Goal: Transaction & Acquisition: Book appointment/travel/reservation

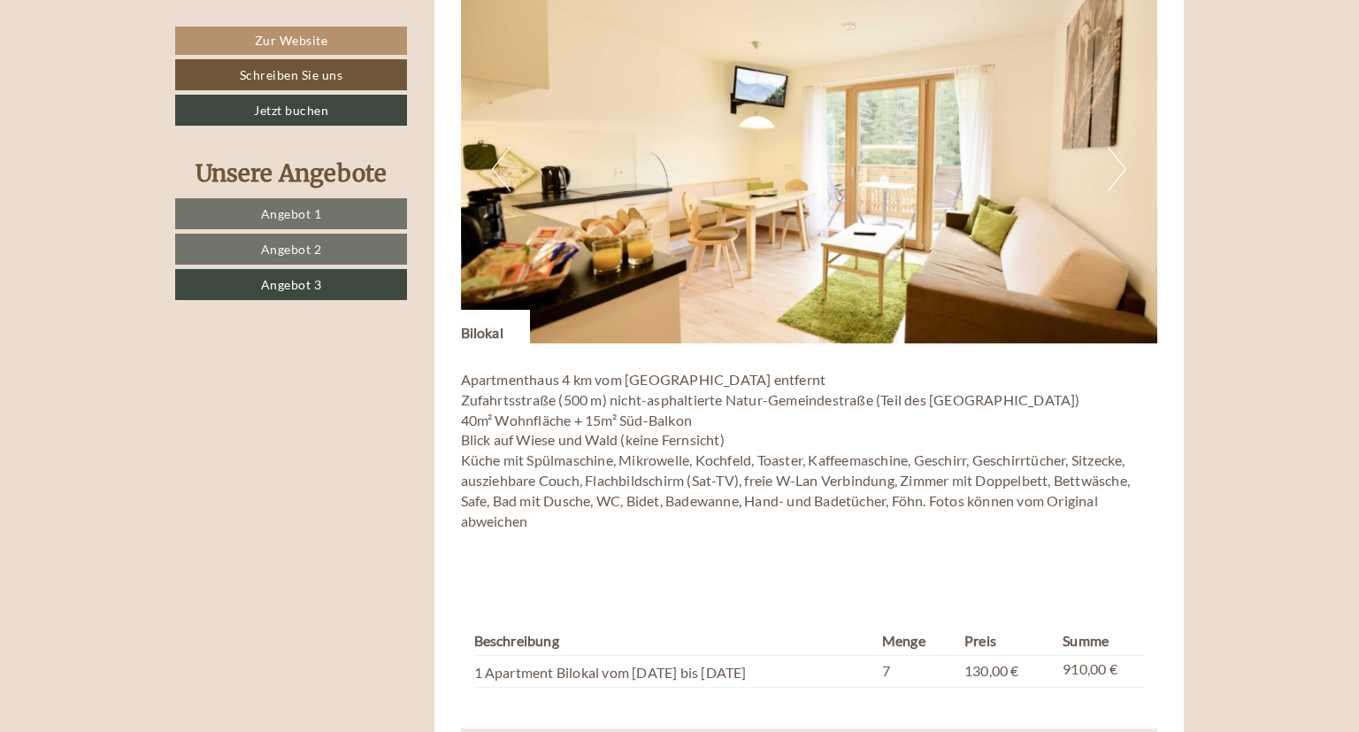
click at [314, 203] on link "Angebot 1" at bounding box center [291, 213] width 232 height 31
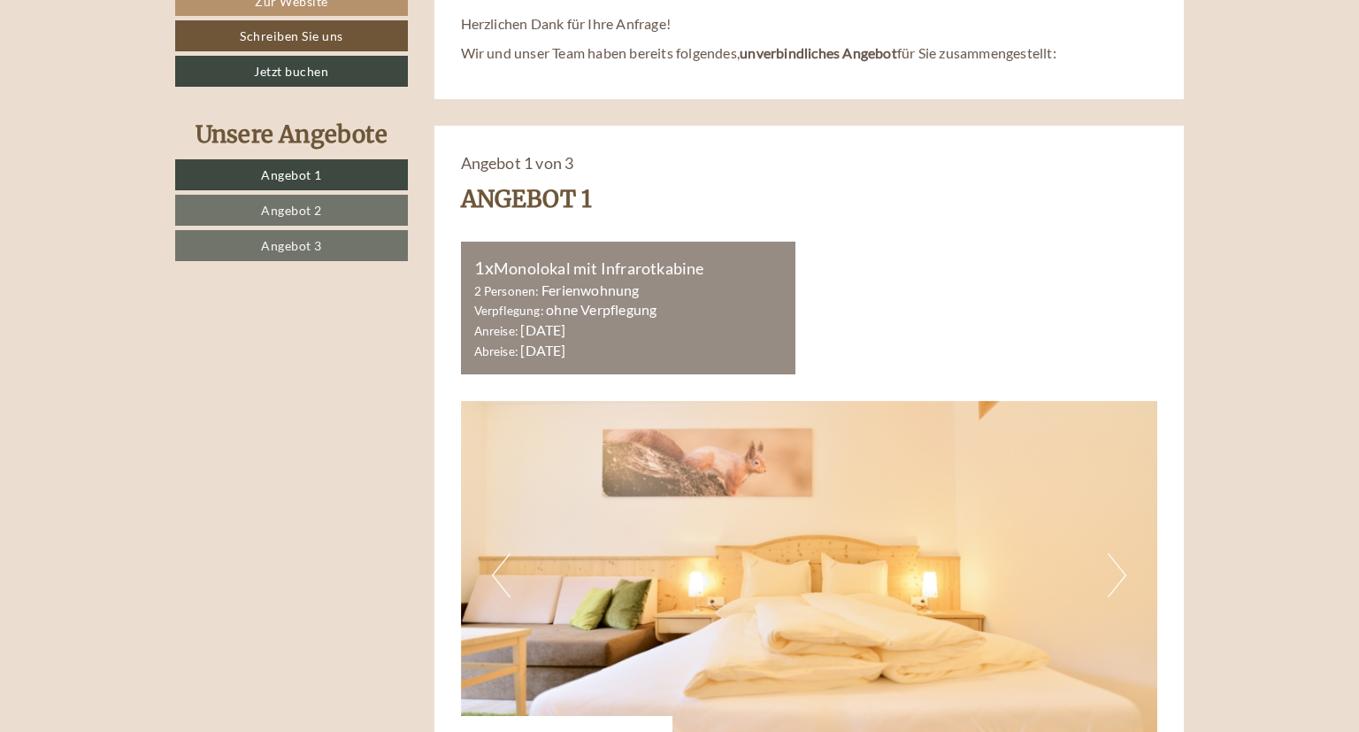
scroll to position [822, 0]
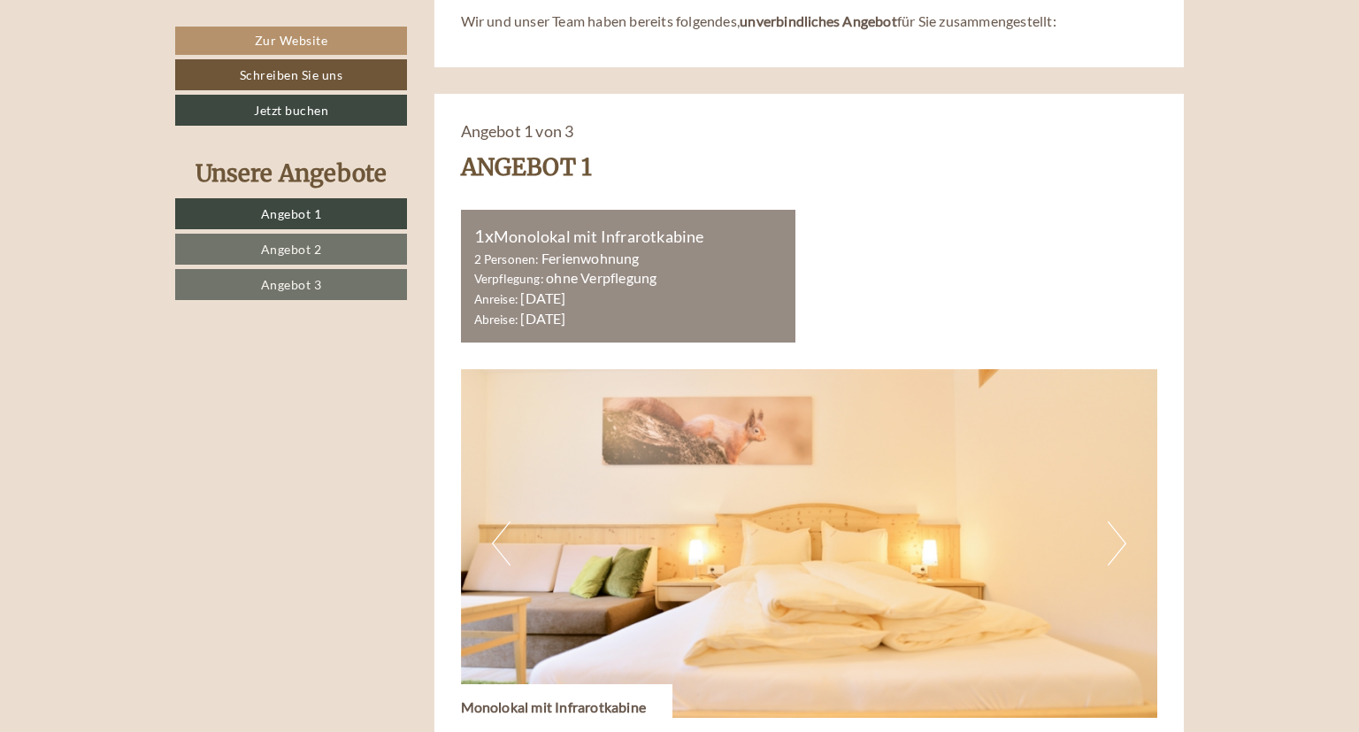
click at [338, 247] on link "Angebot 2" at bounding box center [291, 249] width 232 height 31
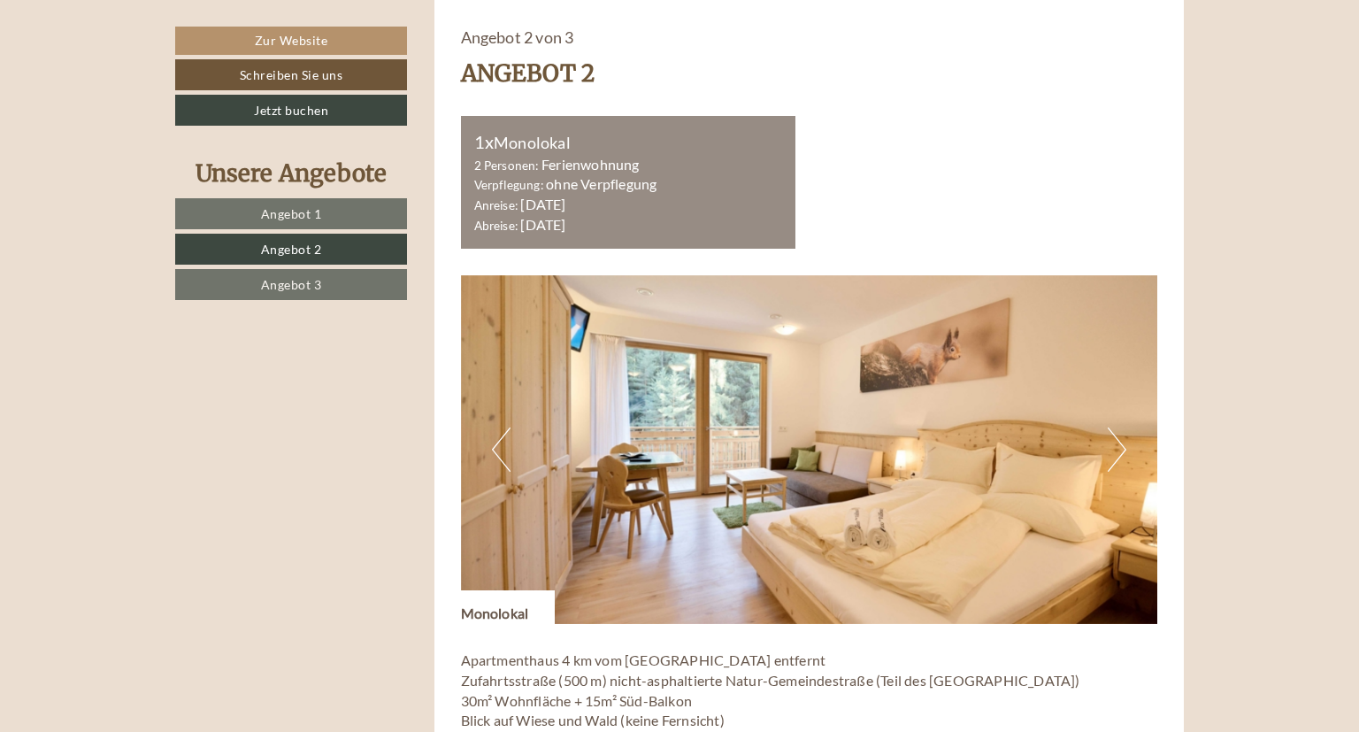
click at [1113, 443] on button "Next" at bounding box center [1117, 449] width 19 height 44
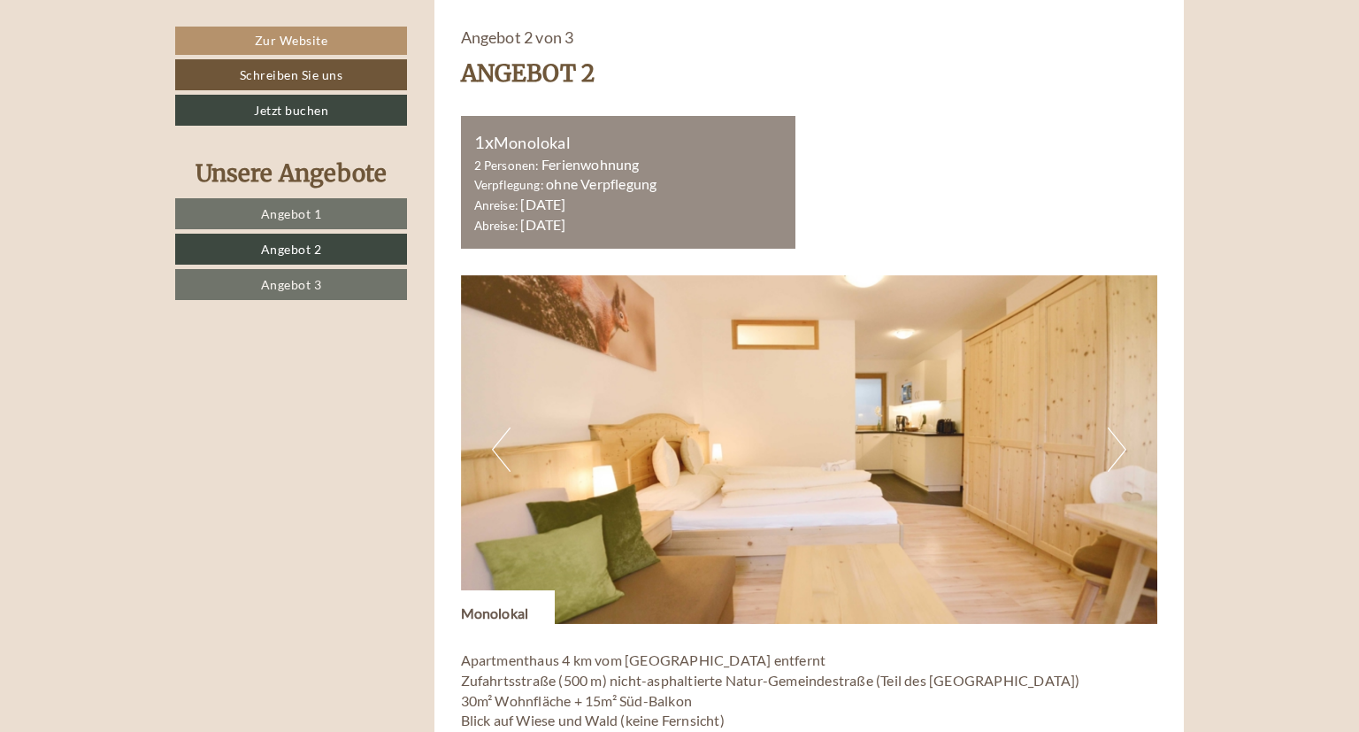
click at [1114, 444] on button "Next" at bounding box center [1117, 449] width 19 height 44
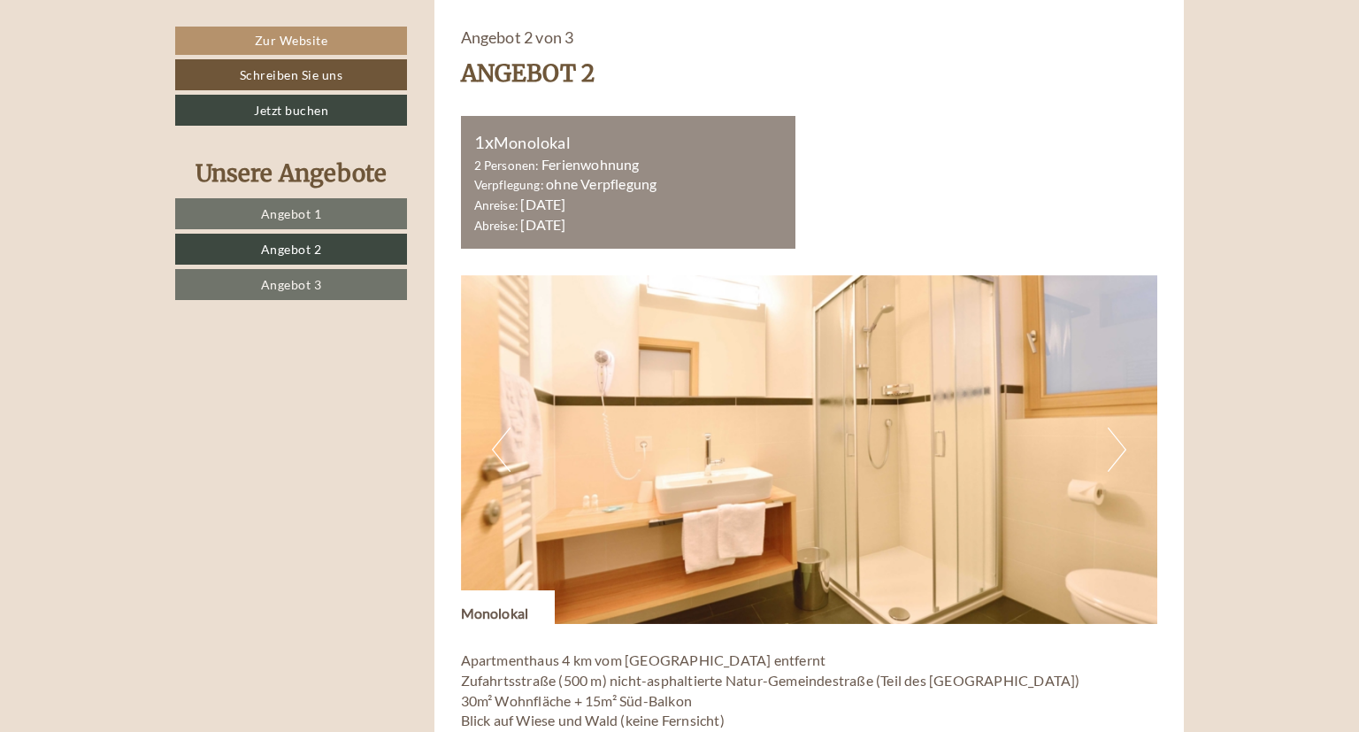
click at [1114, 444] on button "Next" at bounding box center [1117, 449] width 19 height 44
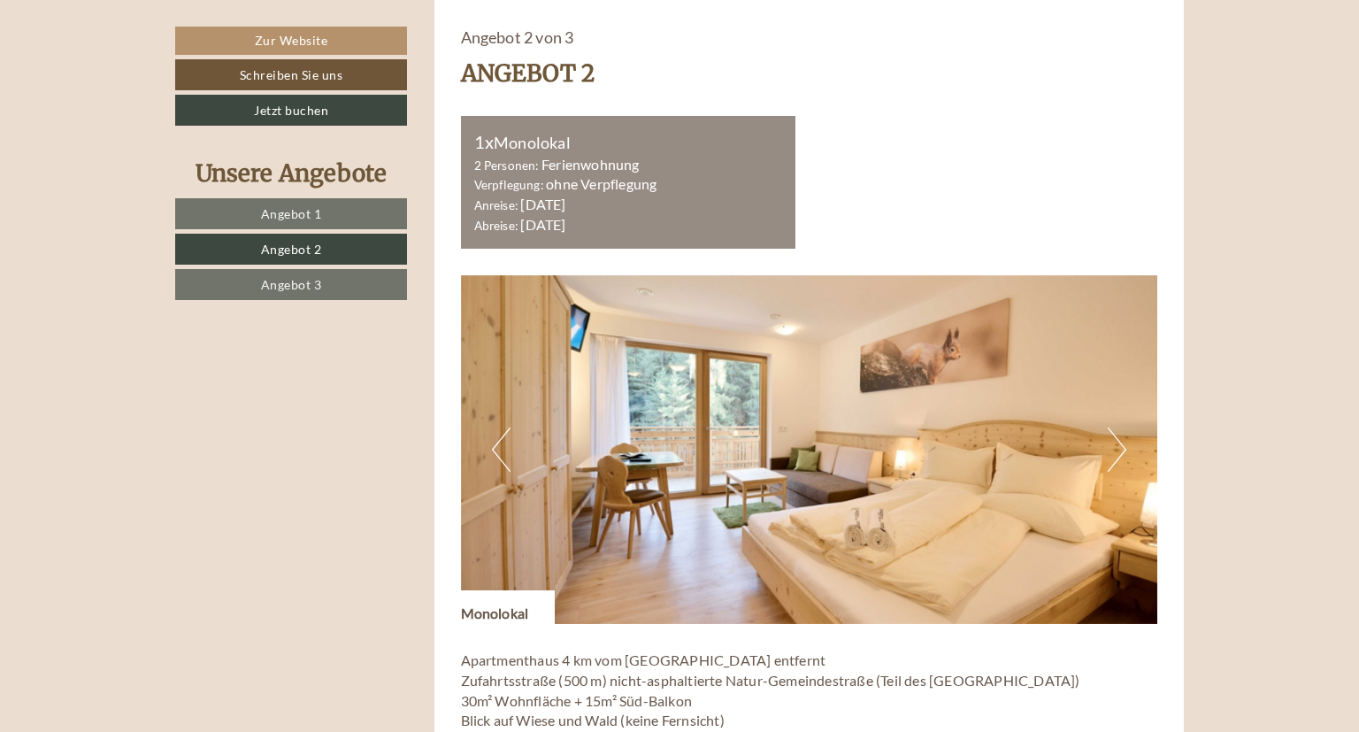
click at [348, 281] on link "Angebot 3" at bounding box center [291, 284] width 232 height 31
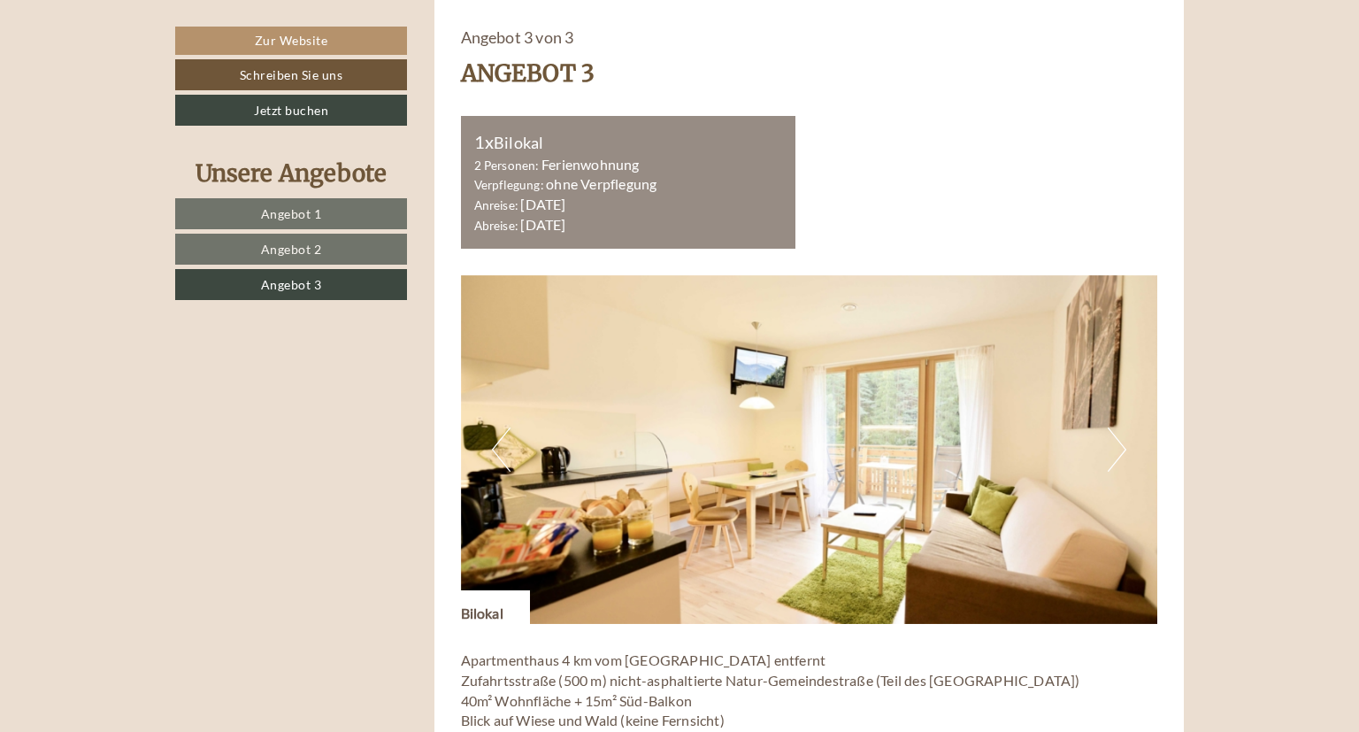
click at [1117, 441] on button "Next" at bounding box center [1117, 449] width 19 height 44
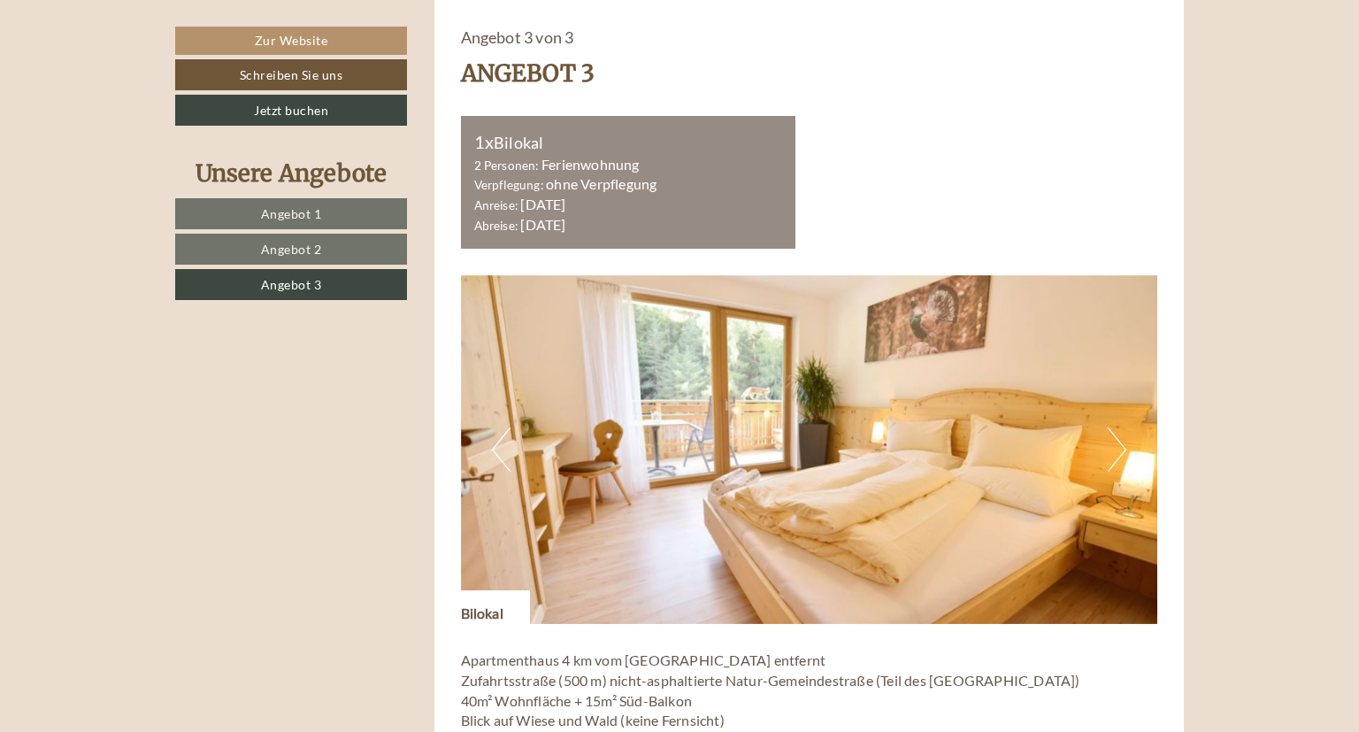
click at [1122, 446] on button "Next" at bounding box center [1117, 449] width 19 height 44
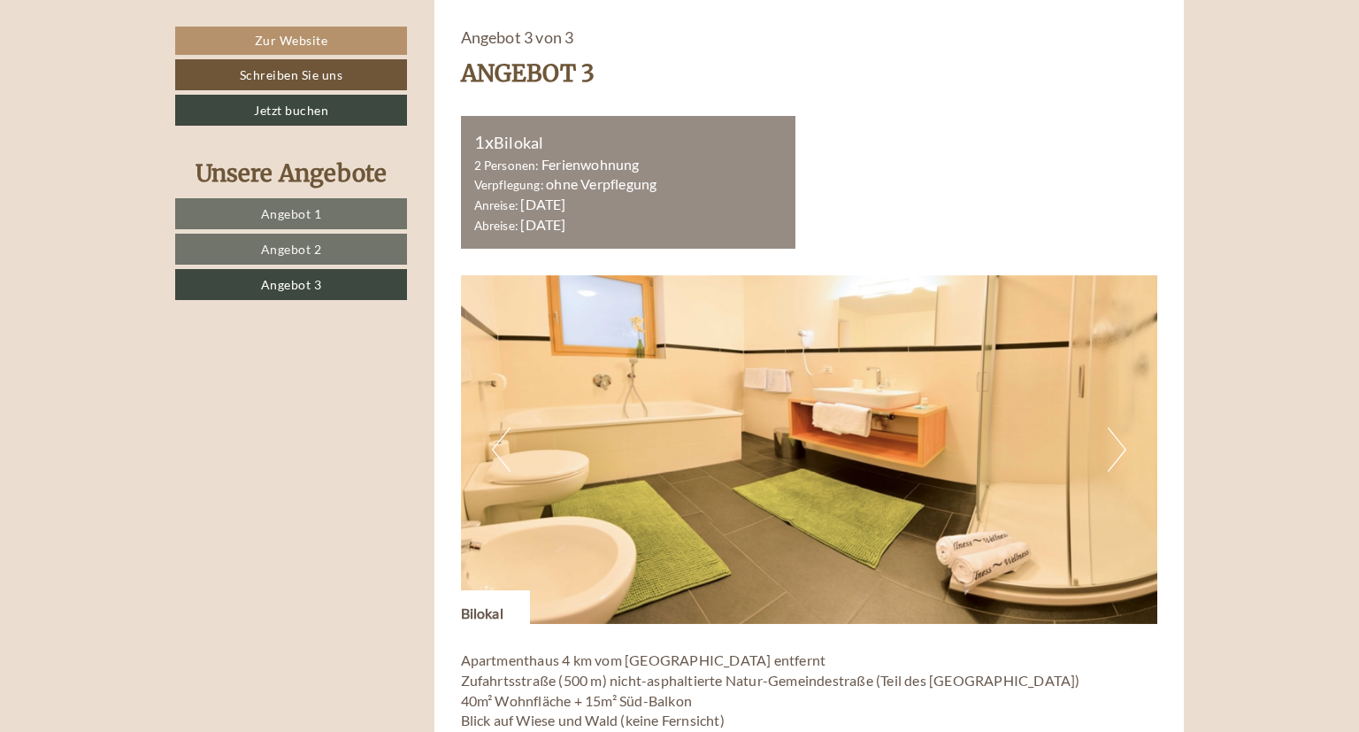
click at [1122, 446] on button "Next" at bounding box center [1117, 449] width 19 height 44
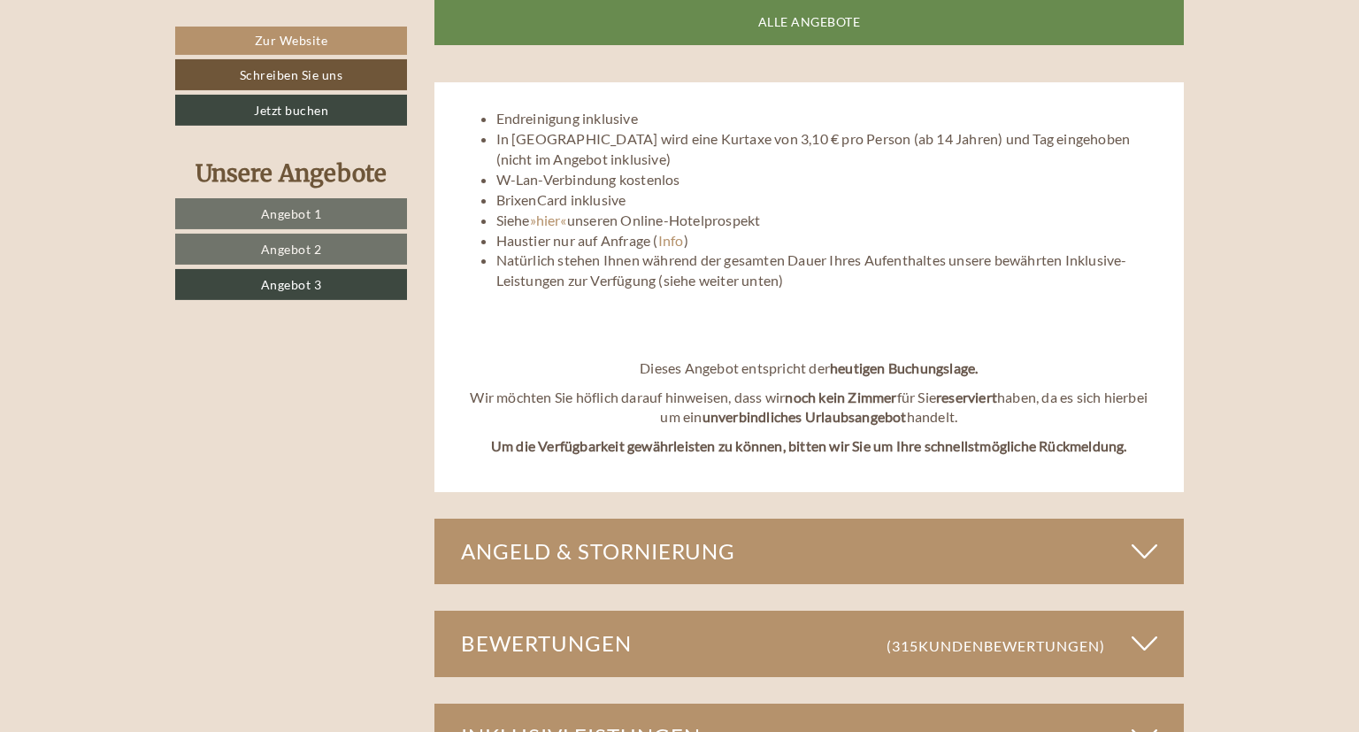
scroll to position [2130, 0]
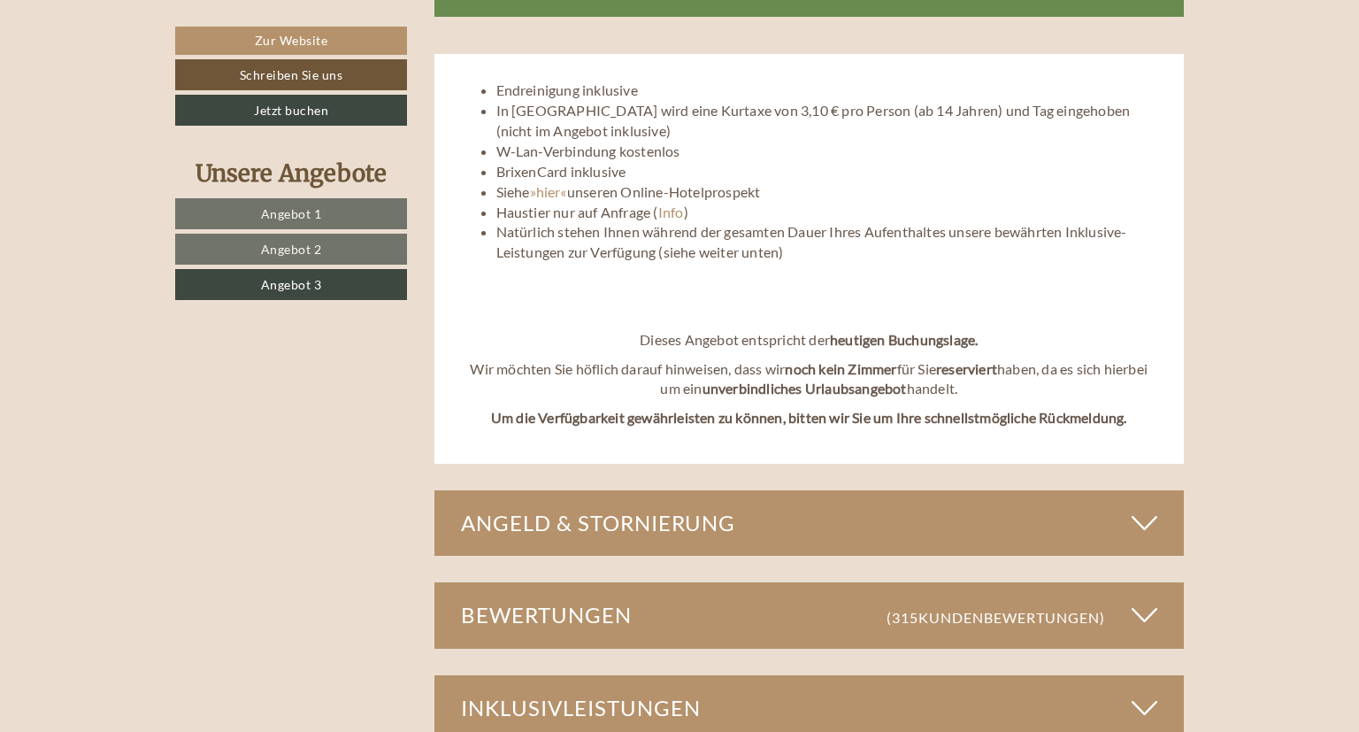
click at [618, 519] on div "Angeld & Stornierung" at bounding box center [809, 522] width 750 height 65
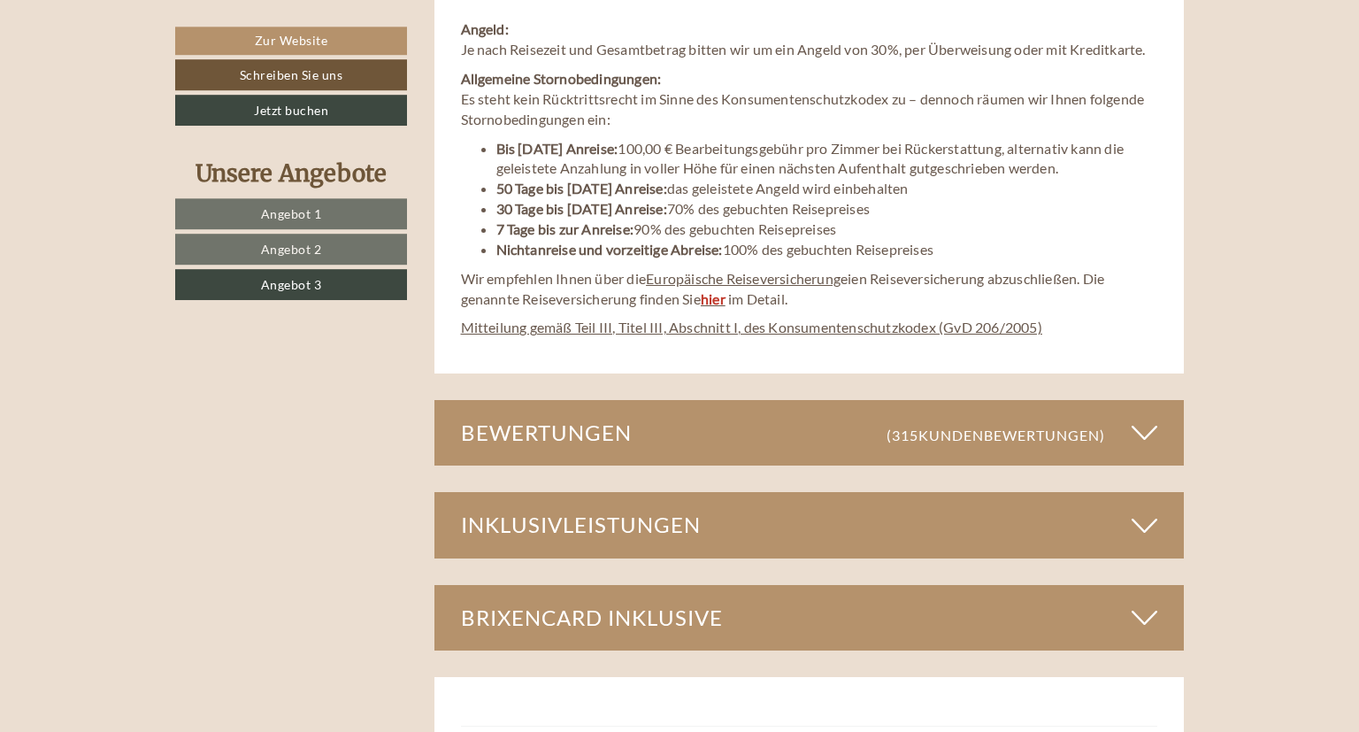
scroll to position [2784, 0]
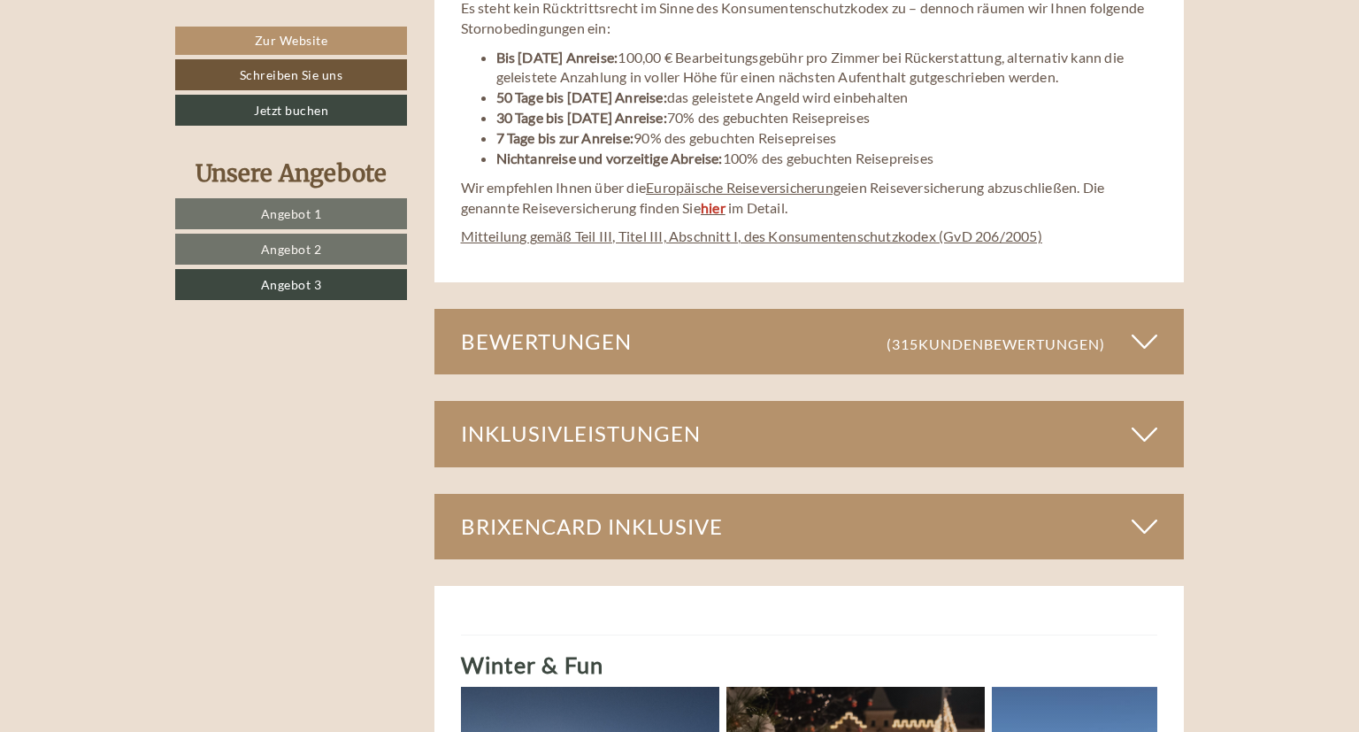
click at [1144, 338] on icon at bounding box center [1145, 341] width 26 height 30
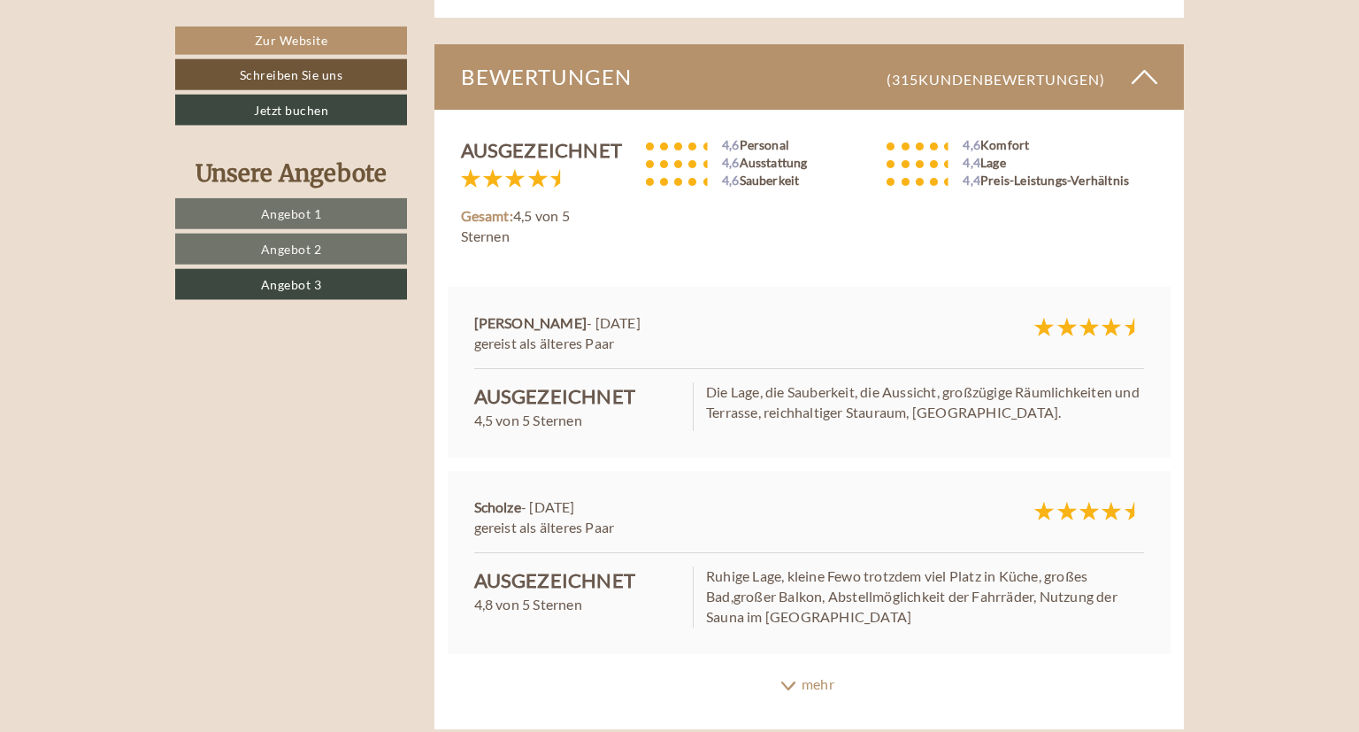
scroll to position [3065, 0]
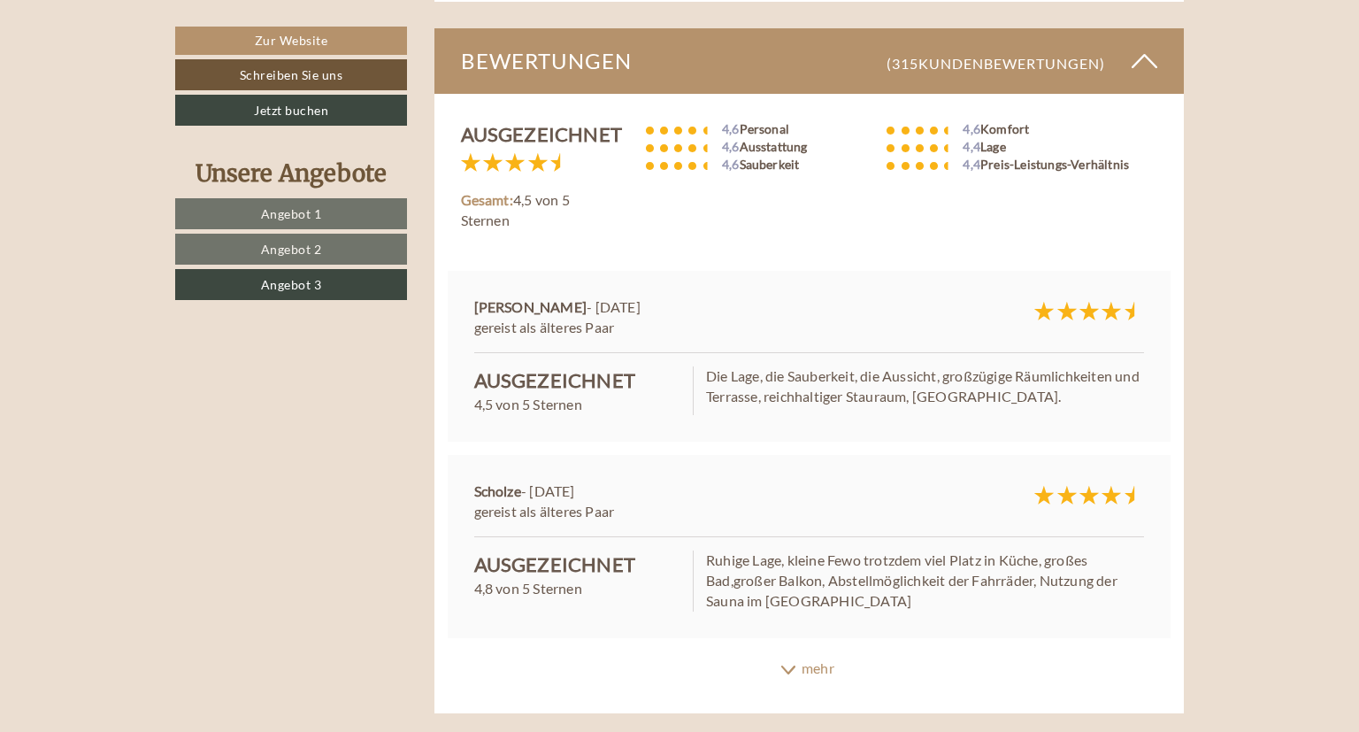
click at [789, 671] on icon at bounding box center [788, 668] width 18 height 9
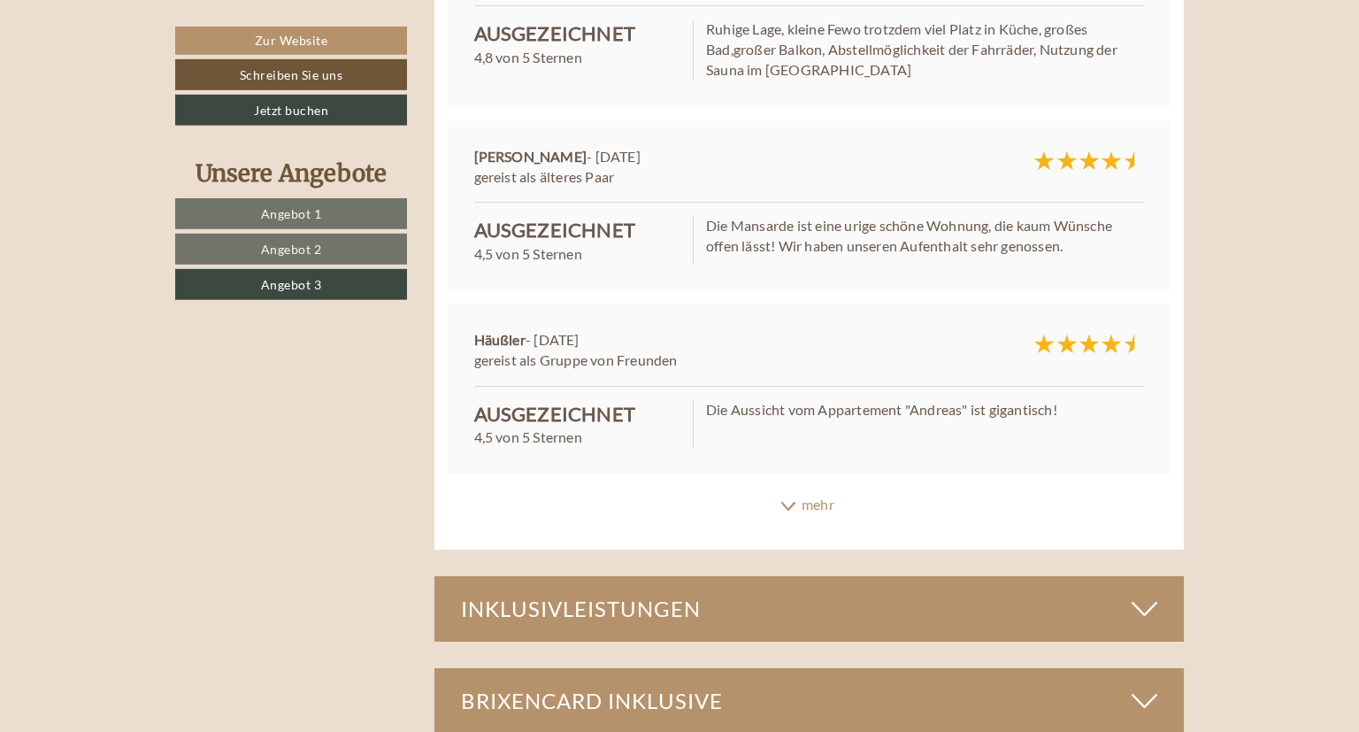
scroll to position [3625, 0]
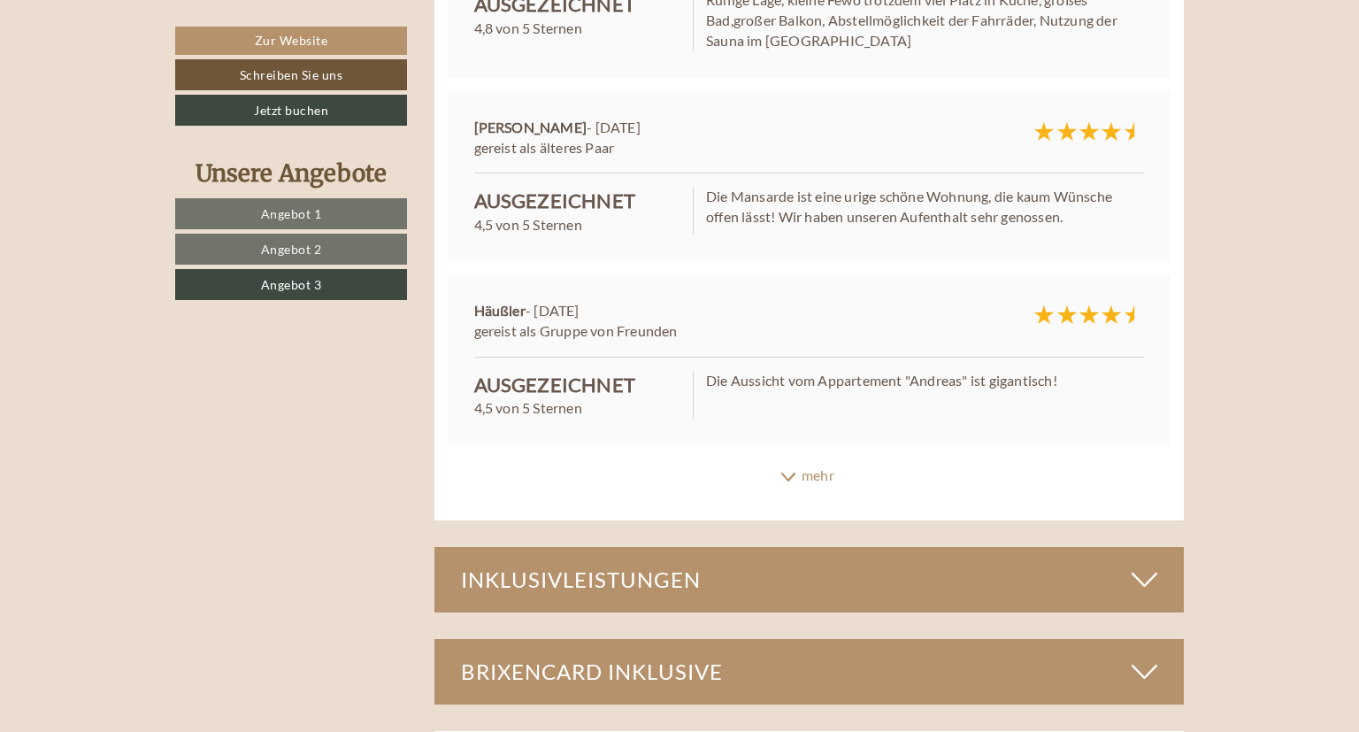
click at [794, 472] on div "mehr" at bounding box center [809, 475] width 750 height 35
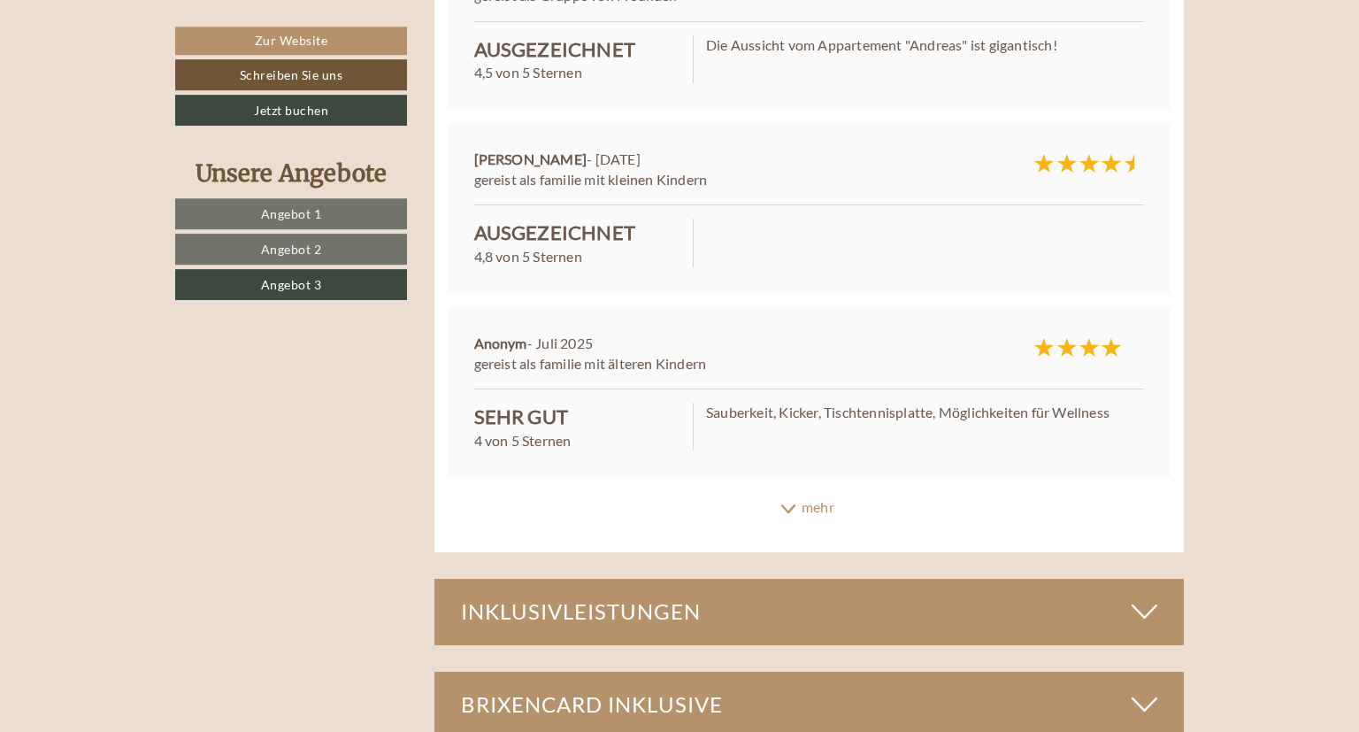
scroll to position [3999, 0]
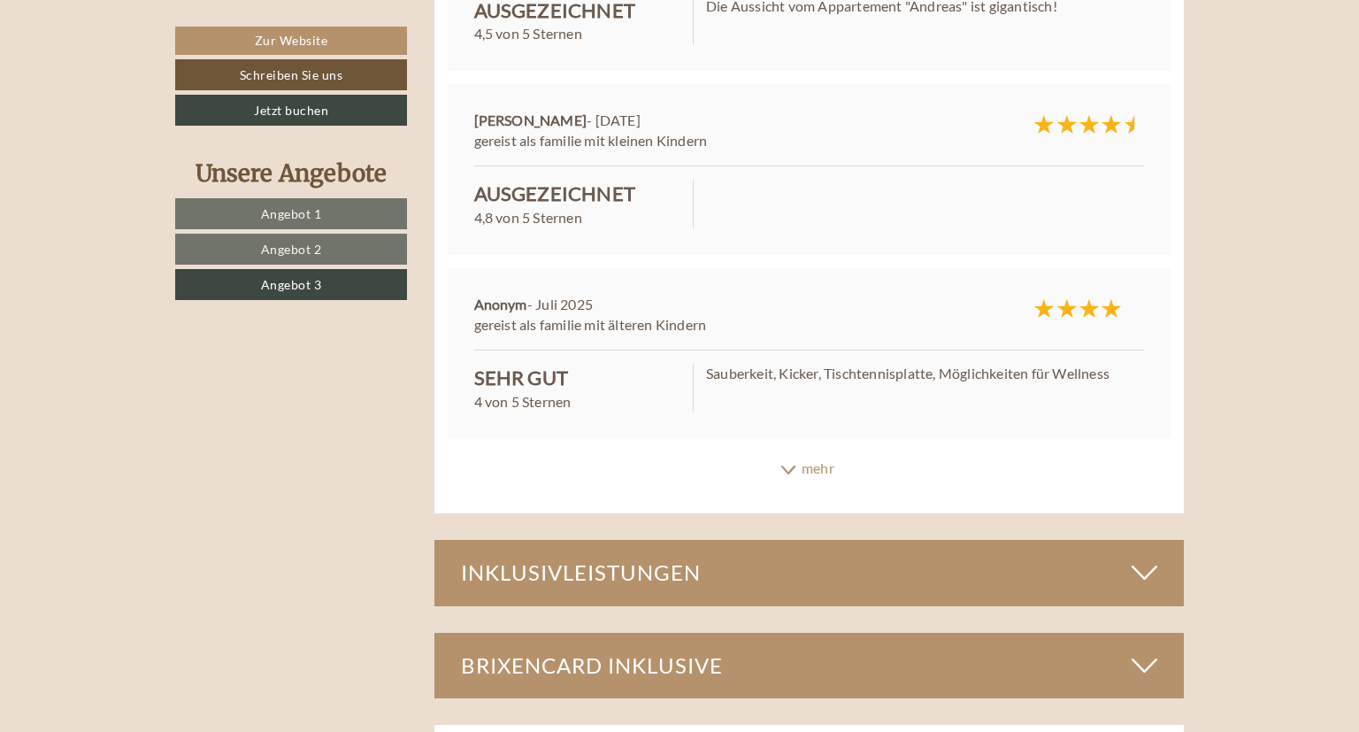
click at [802, 468] on div "mehr" at bounding box center [809, 468] width 750 height 35
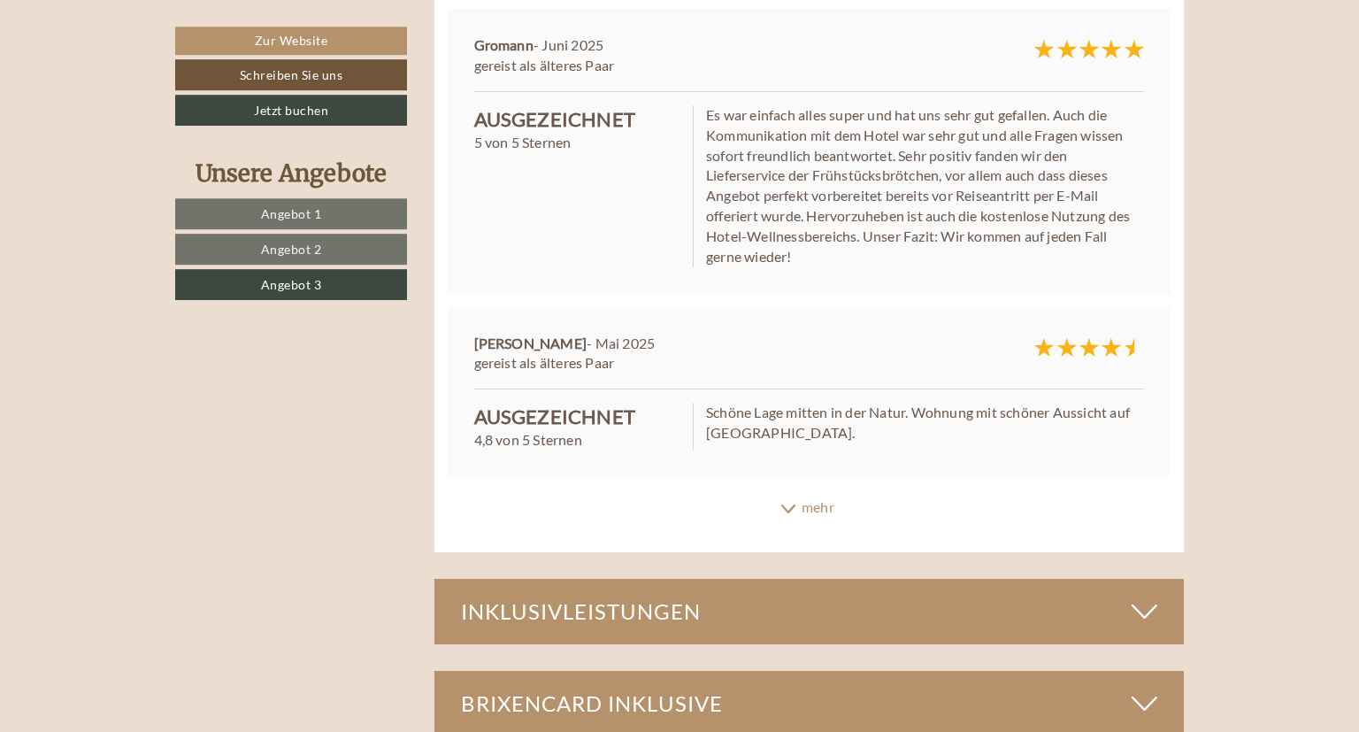
scroll to position [4466, 0]
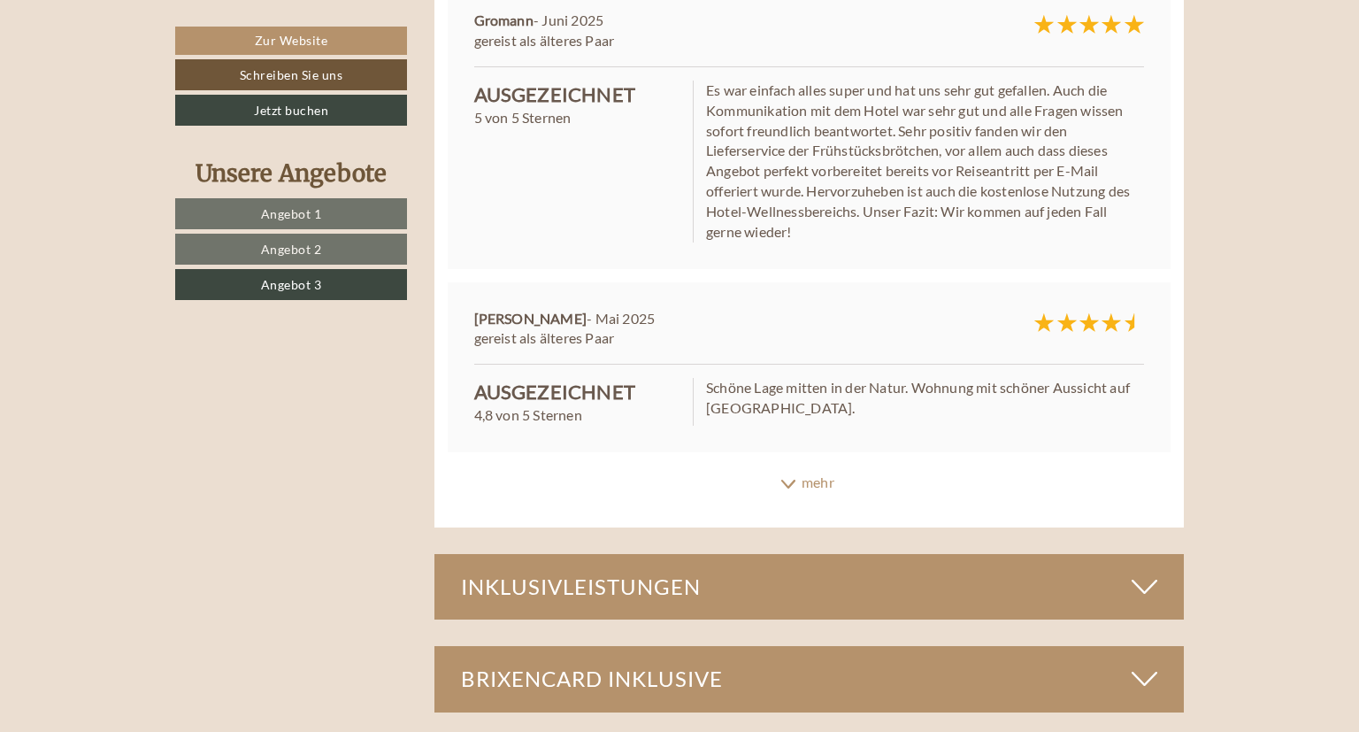
click at [814, 482] on div "mehr" at bounding box center [809, 482] width 750 height 35
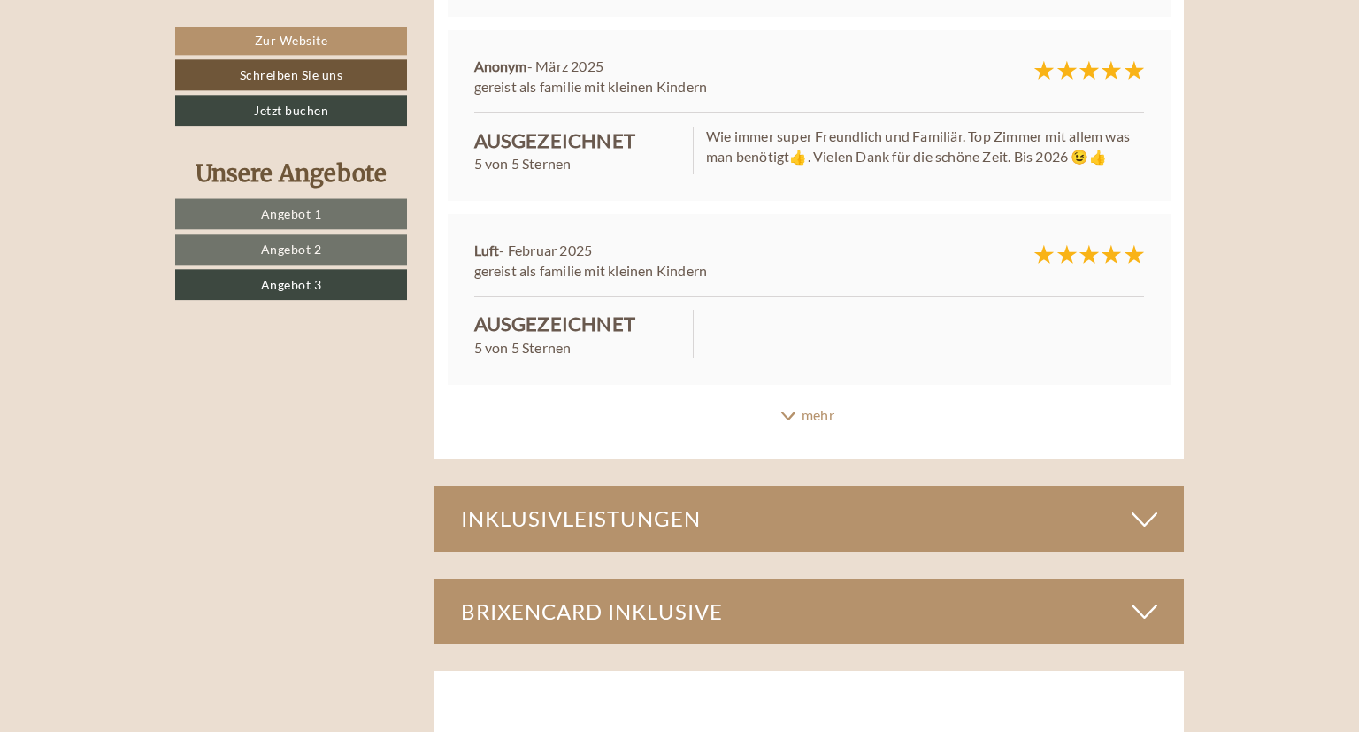
scroll to position [4933, 0]
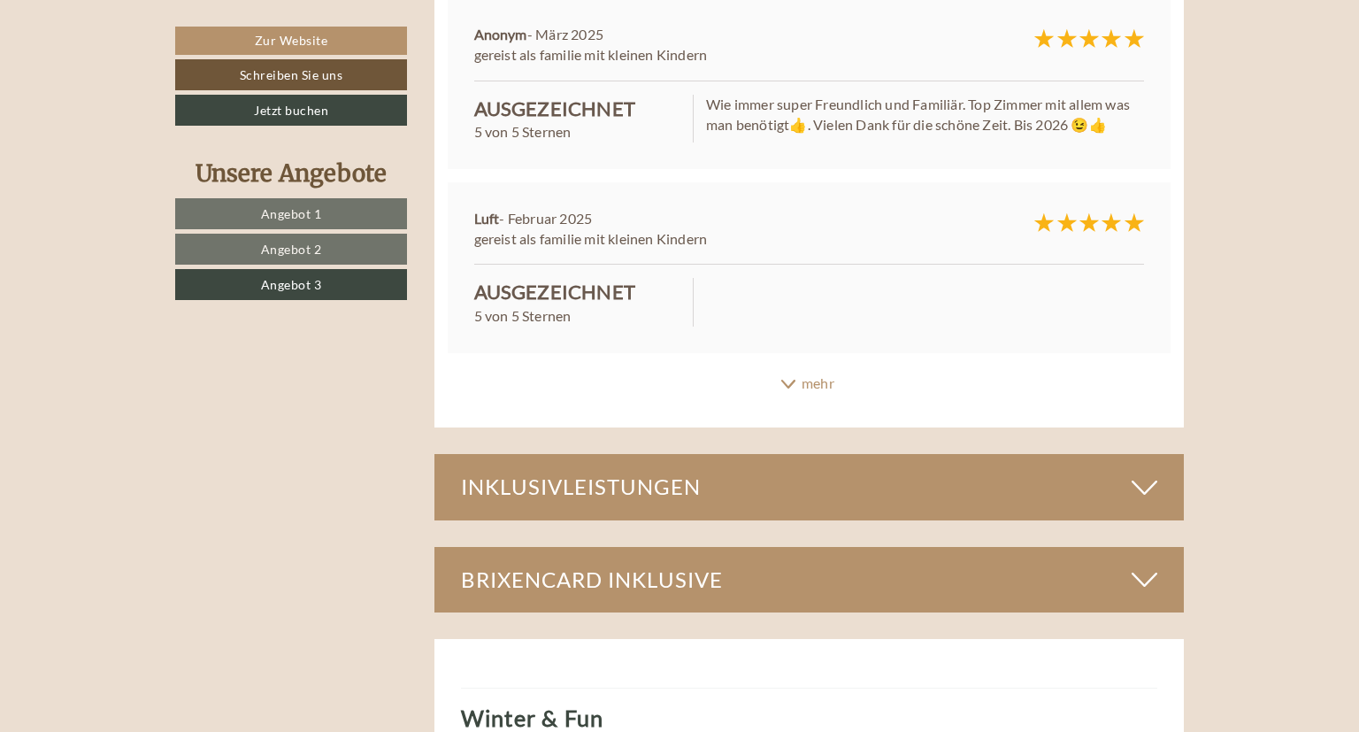
click at [816, 377] on div "mehr" at bounding box center [809, 383] width 750 height 35
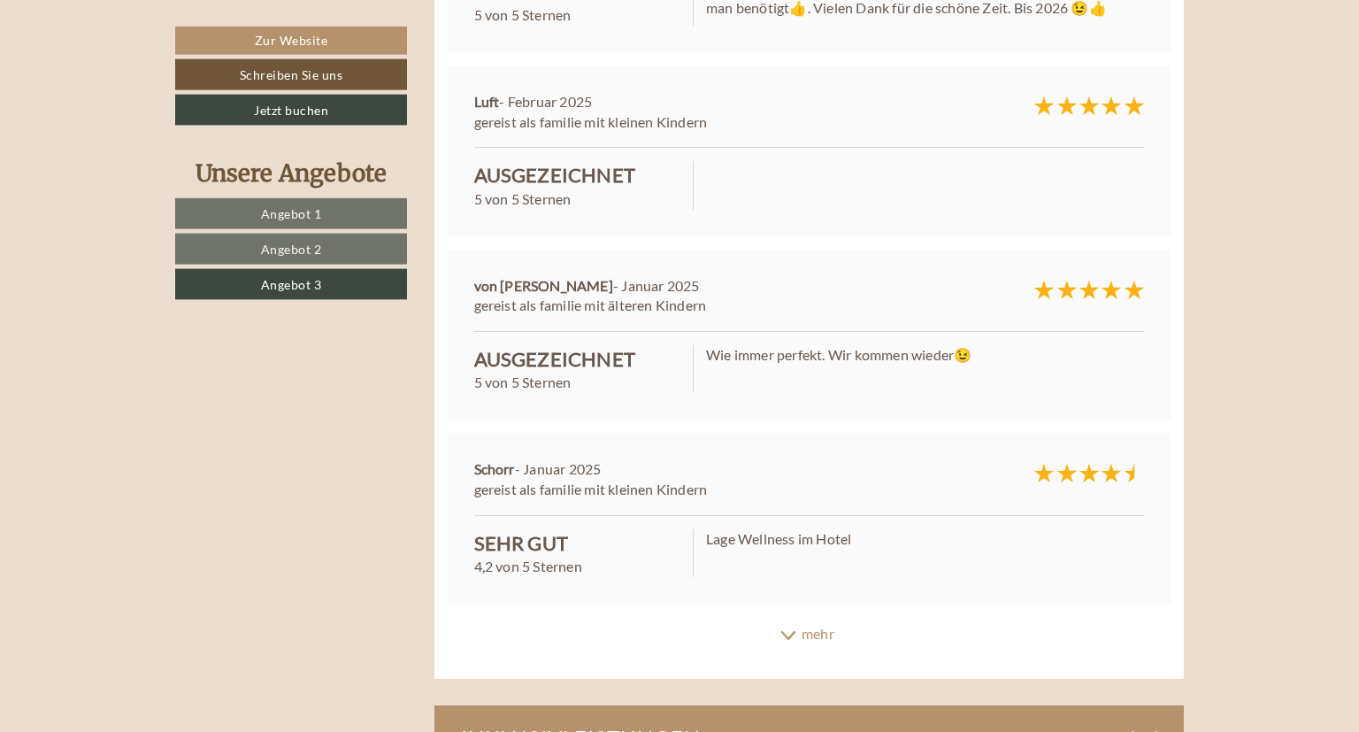
scroll to position [5120, 0]
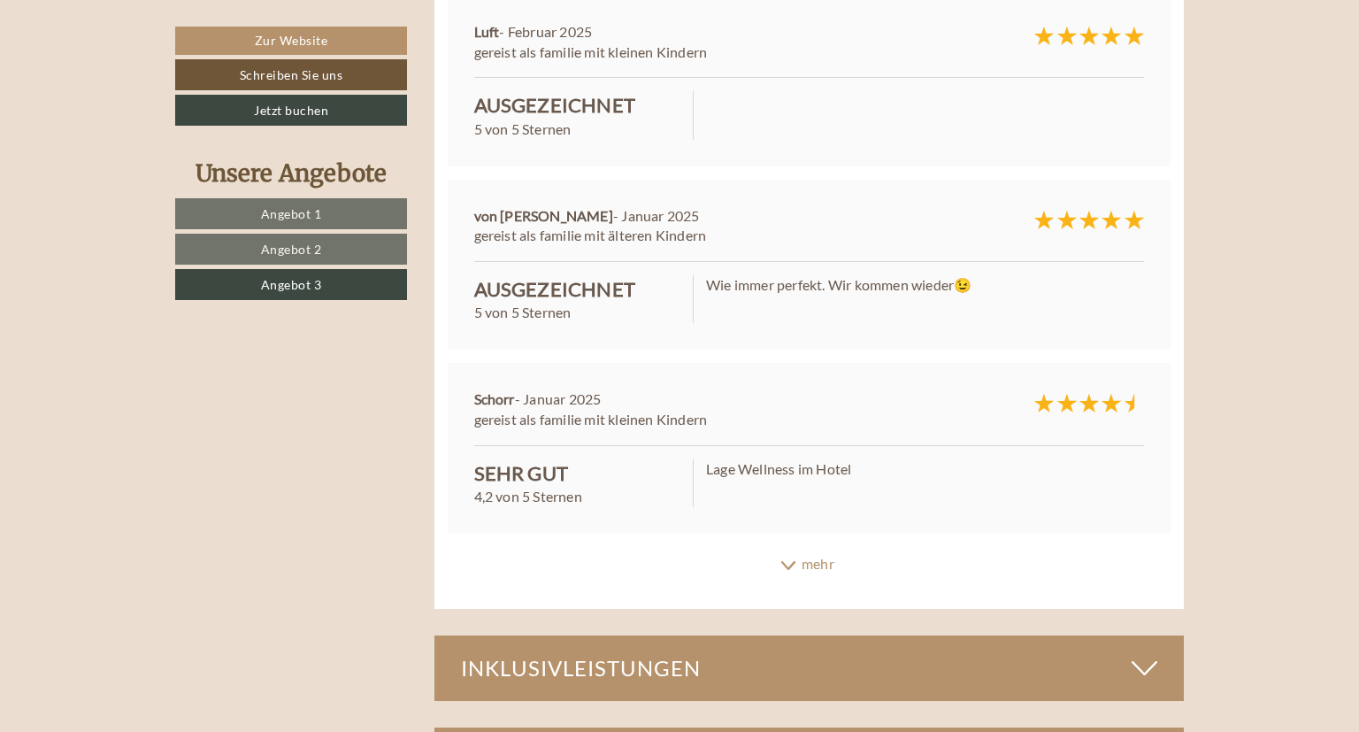
click at [818, 559] on div "mehr" at bounding box center [809, 564] width 750 height 35
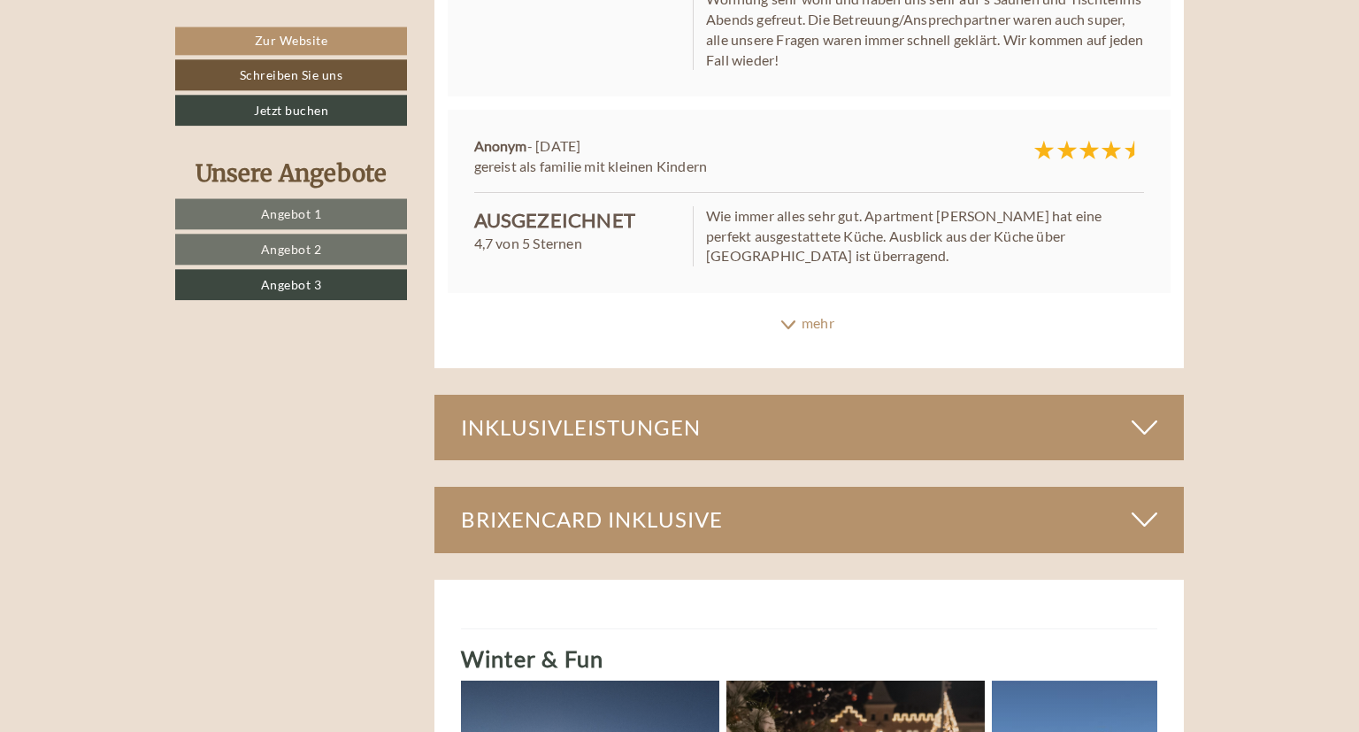
scroll to position [5867, 0]
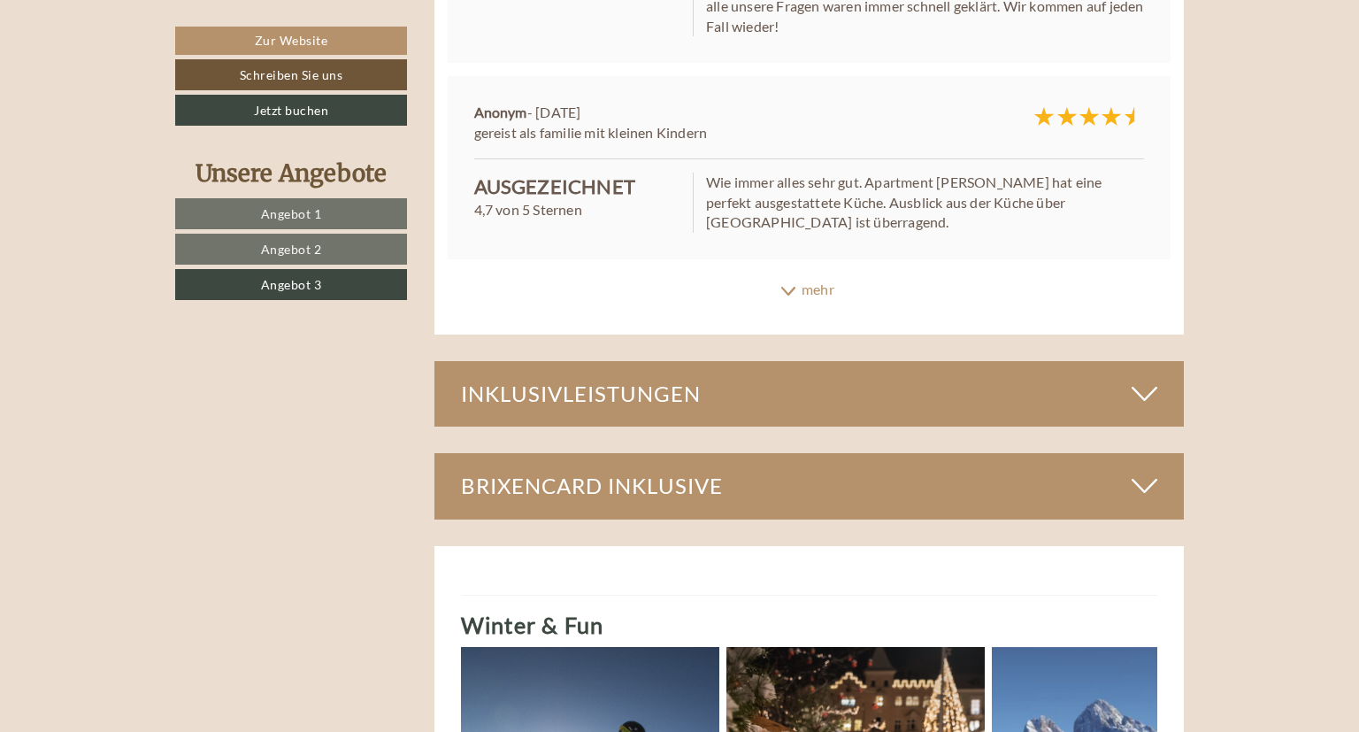
click at [1134, 384] on icon at bounding box center [1145, 394] width 26 height 30
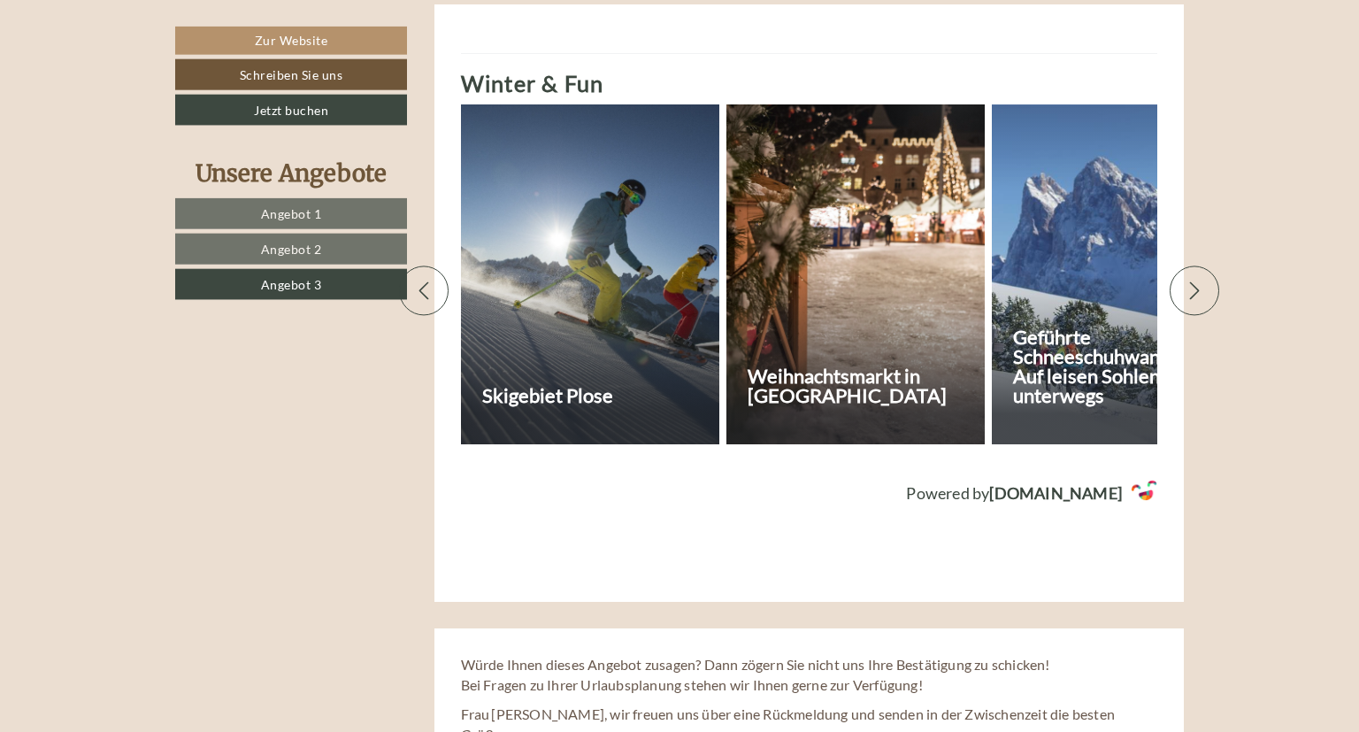
scroll to position [7642, 0]
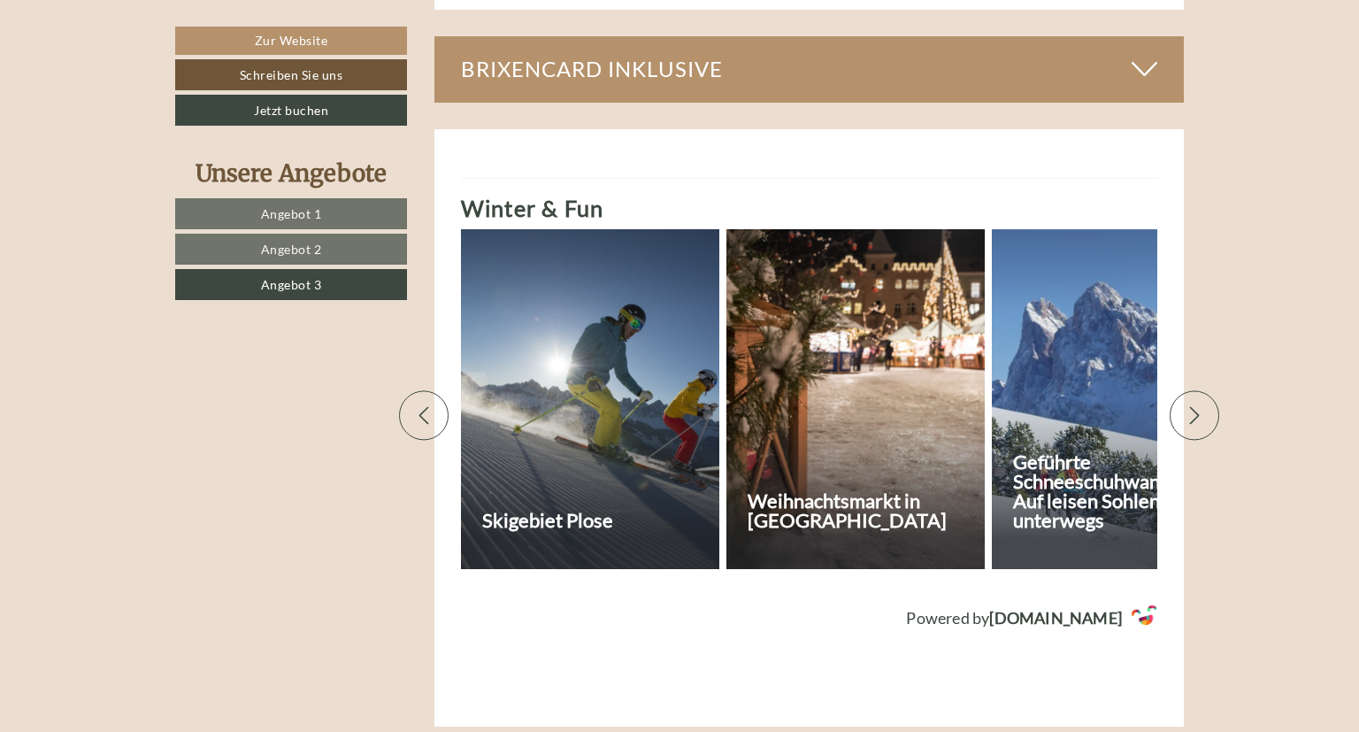
click at [1199, 406] on icon at bounding box center [1195, 415] width 10 height 18
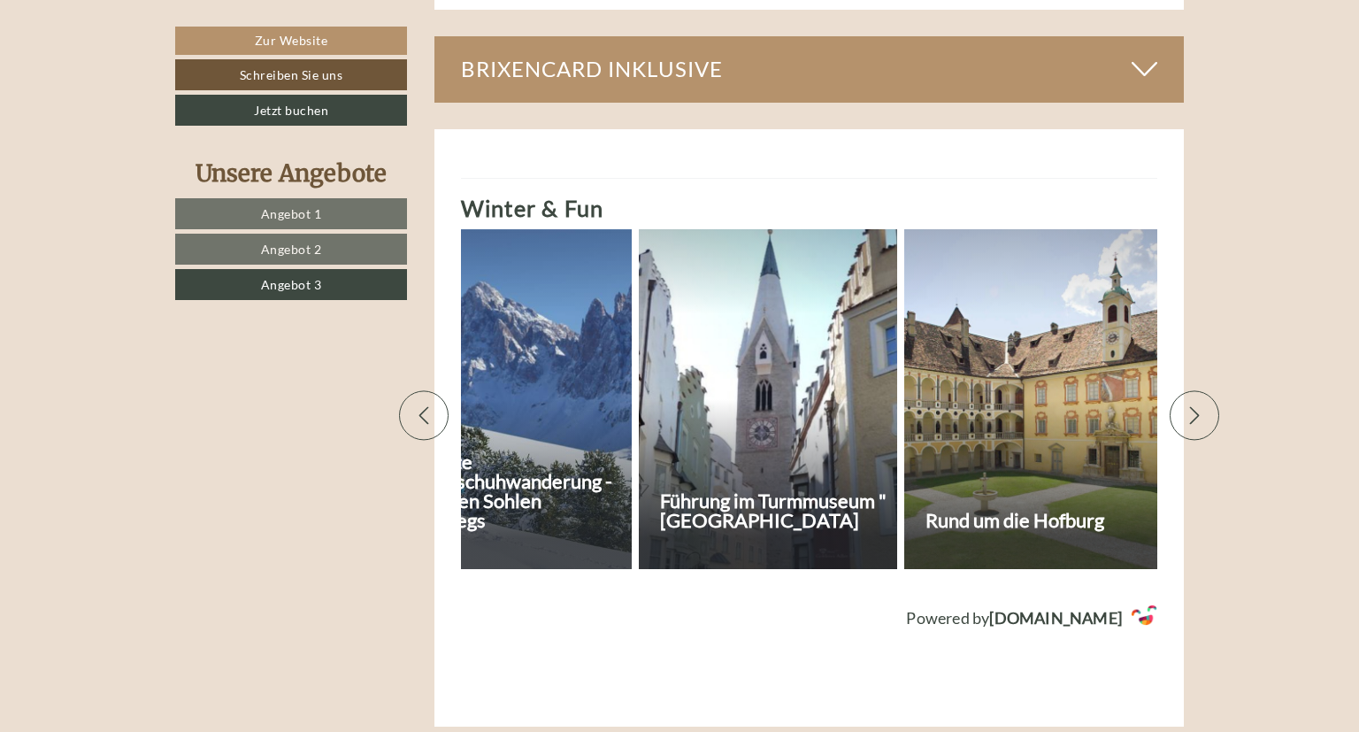
scroll to position [0, 619]
click at [1197, 406] on icon at bounding box center [1195, 415] width 18 height 18
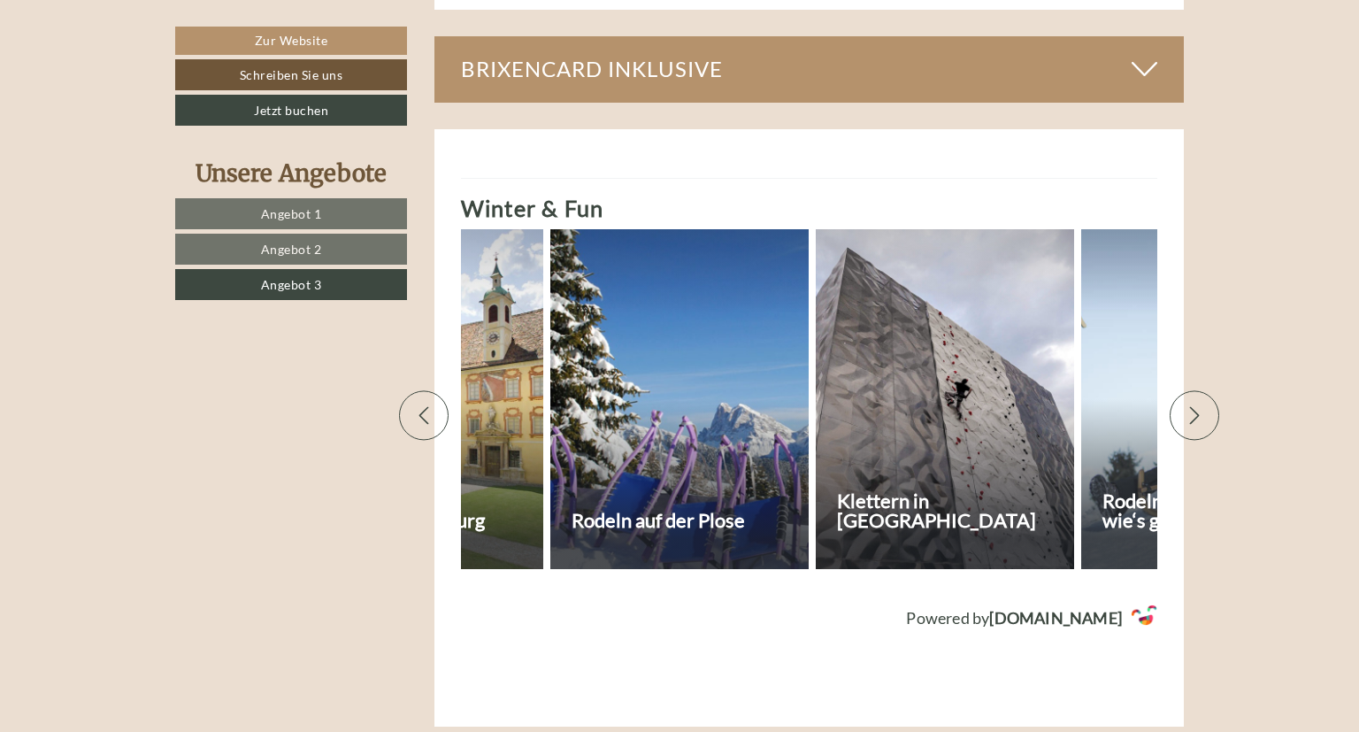
scroll to position [0, 1239]
click at [1197, 406] on icon at bounding box center [1195, 415] width 18 height 18
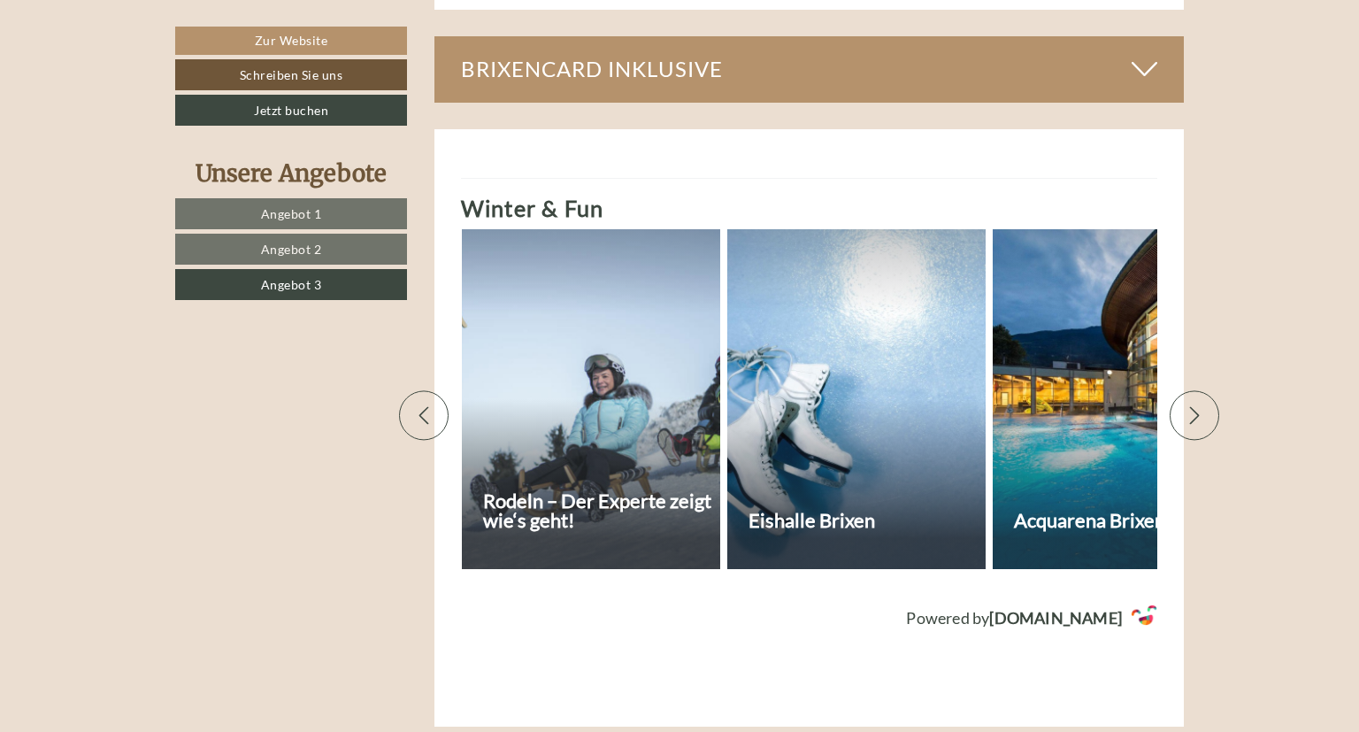
scroll to position [0, 1858]
click at [1194, 406] on icon at bounding box center [1195, 415] width 18 height 18
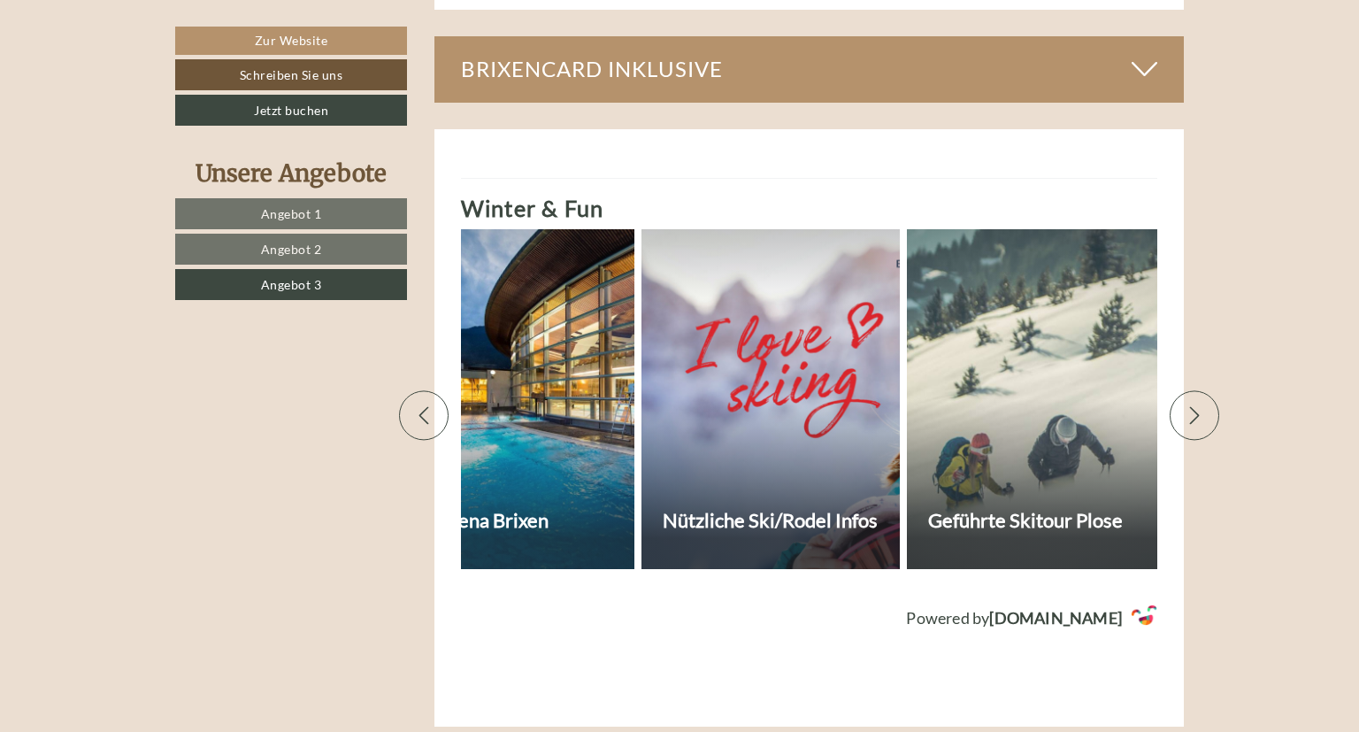
scroll to position [0, 2477]
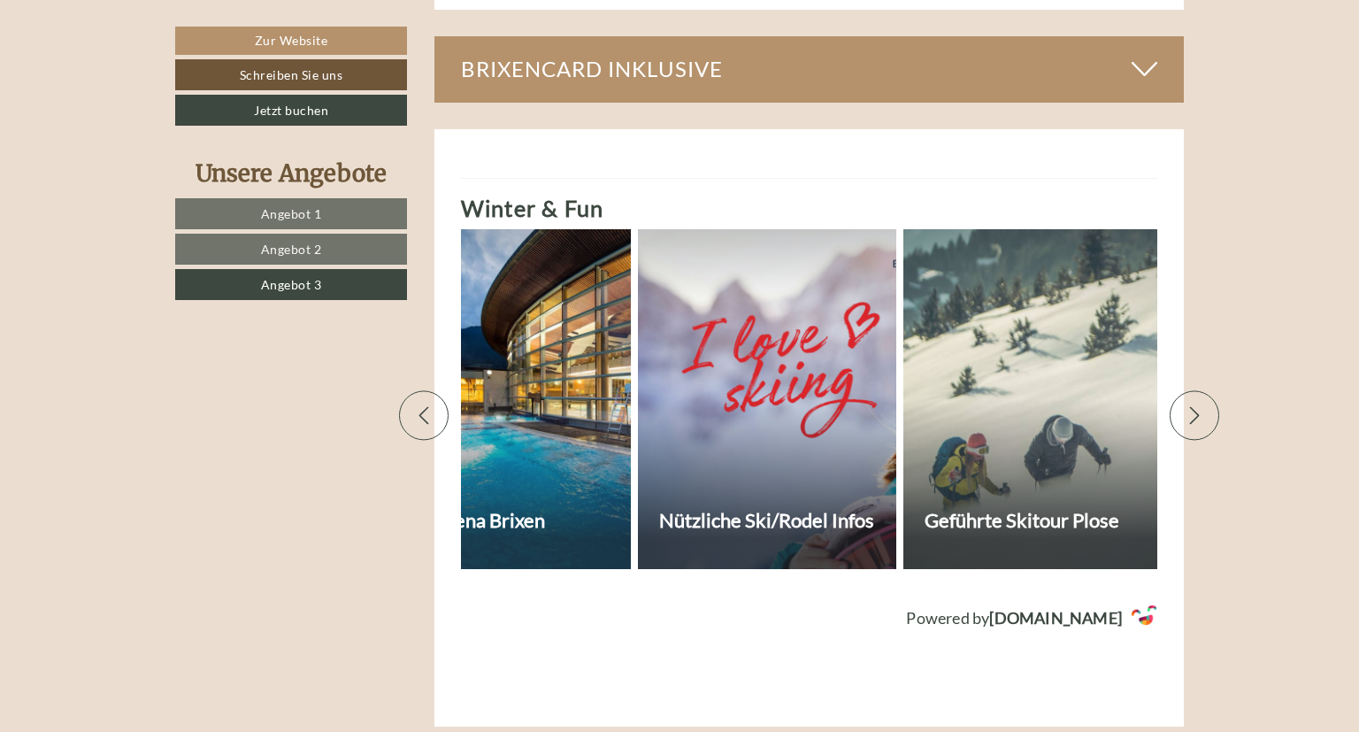
click at [1194, 406] on icon at bounding box center [1195, 415] width 18 height 18
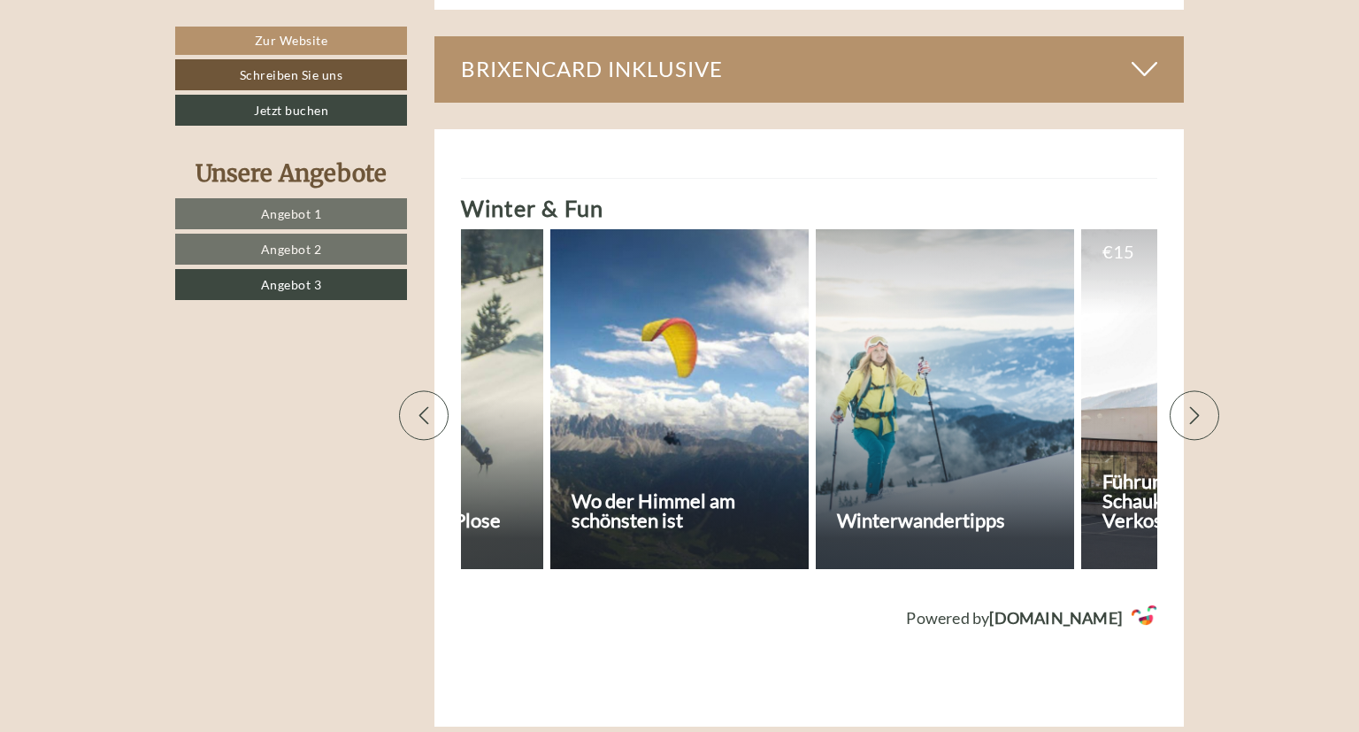
scroll to position [0, 3096]
click at [1194, 406] on icon at bounding box center [1195, 415] width 18 height 18
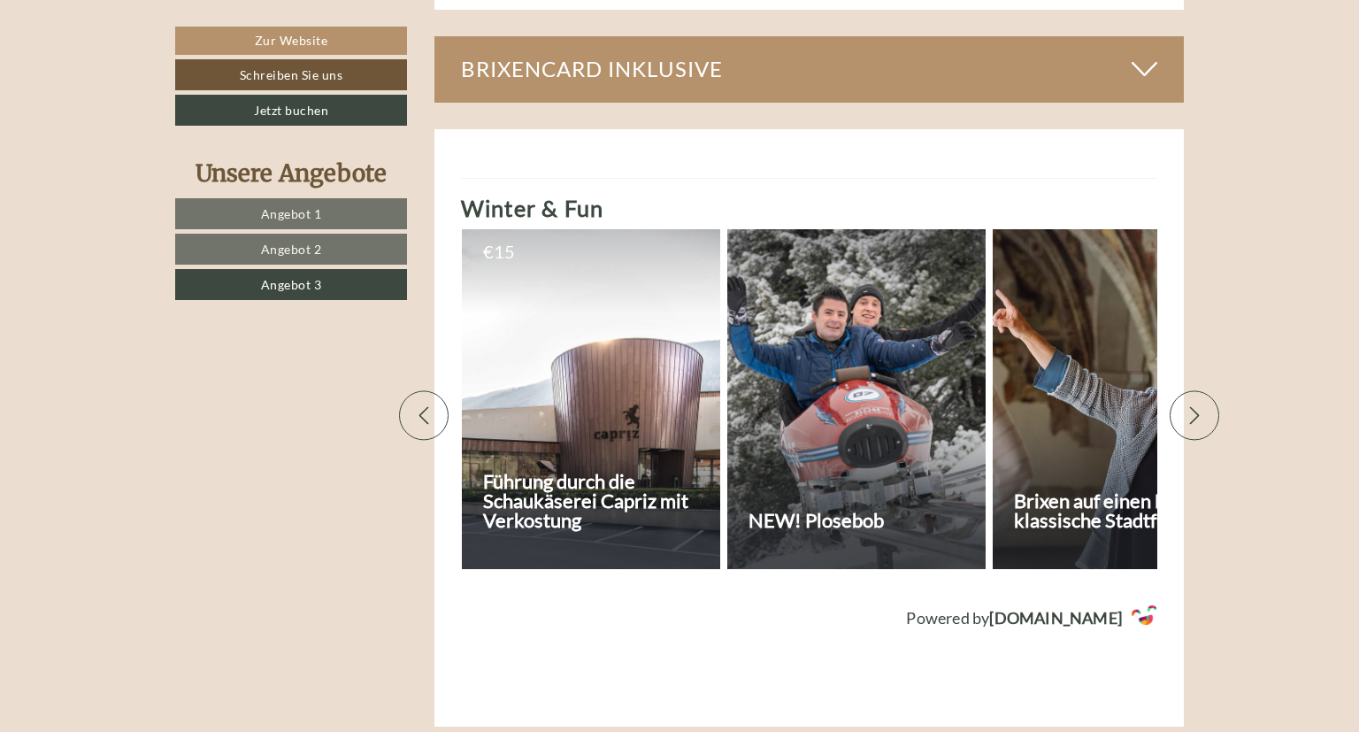
scroll to position [0, 3716]
click at [1193, 406] on icon at bounding box center [1195, 415] width 18 height 18
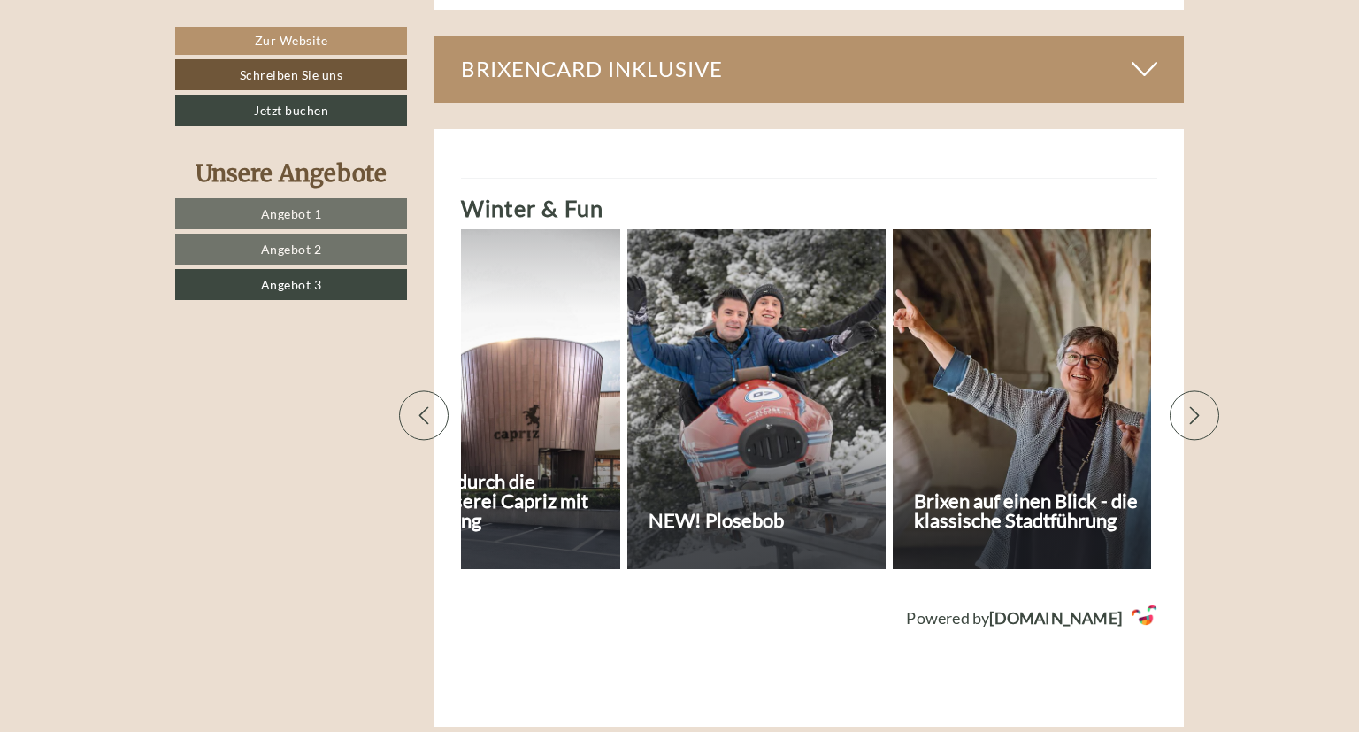
scroll to position [0, 3815]
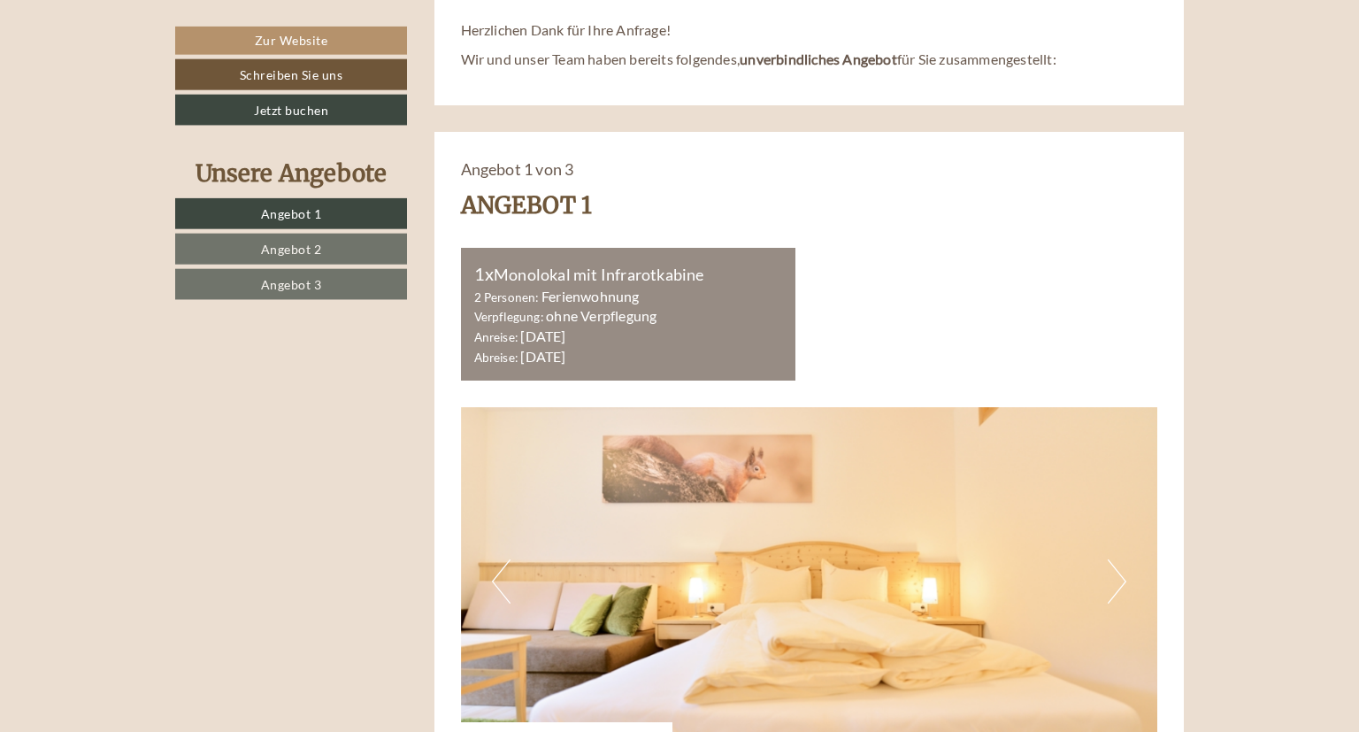
scroll to position [840, 0]
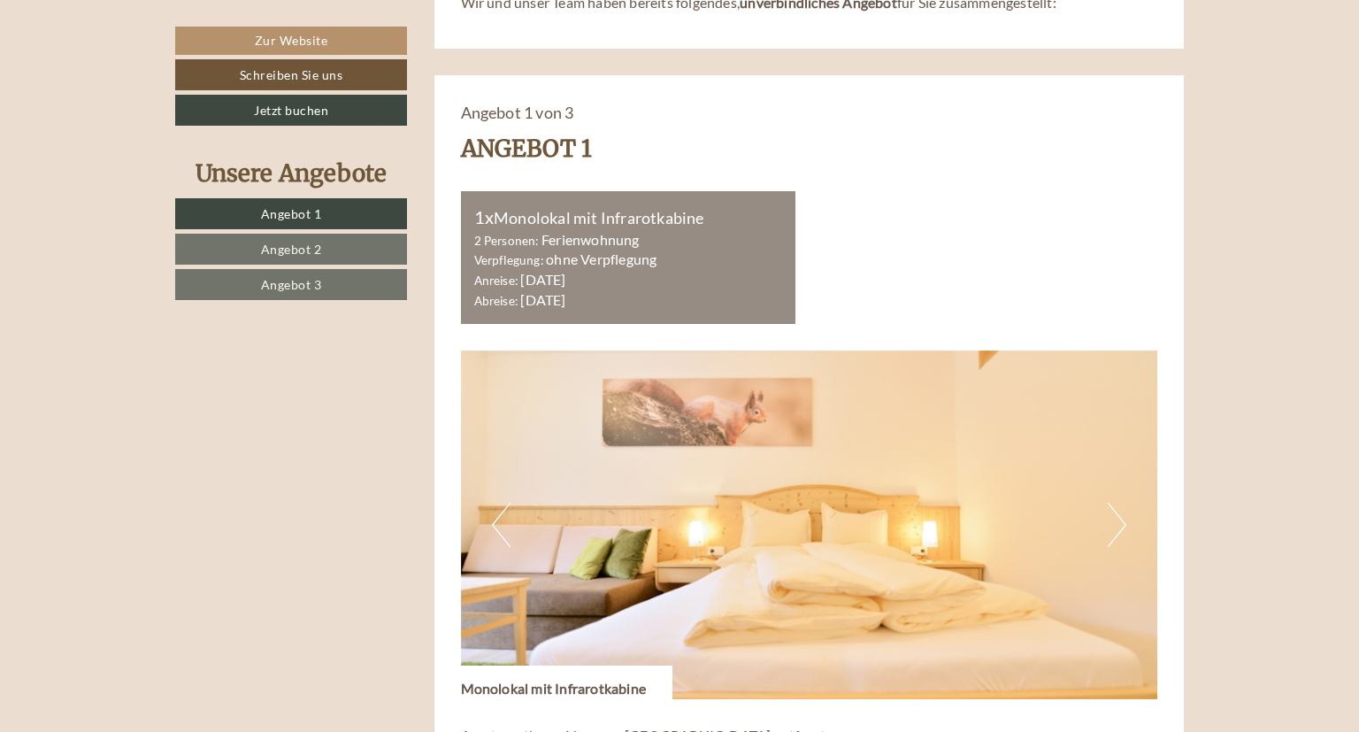
click at [295, 280] on span "Angebot 3" at bounding box center [291, 284] width 61 height 15
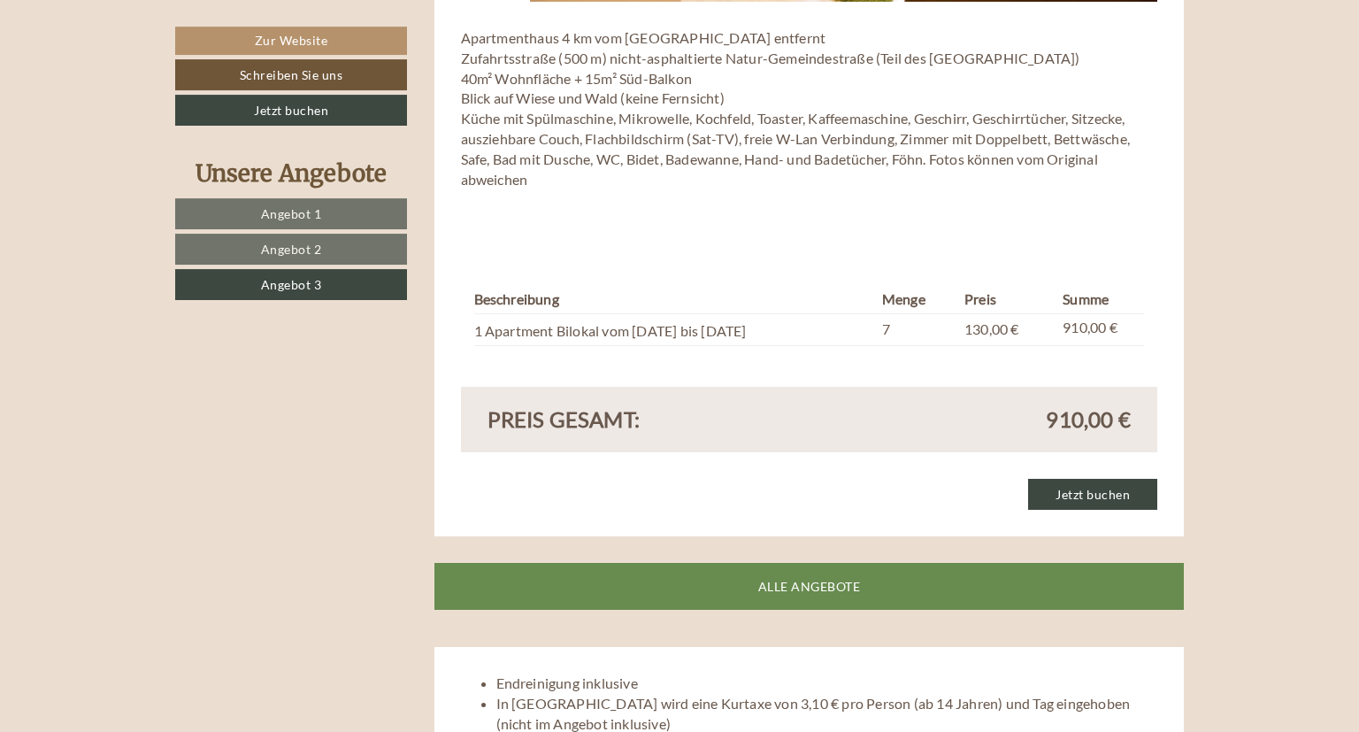
scroll to position [1569, 0]
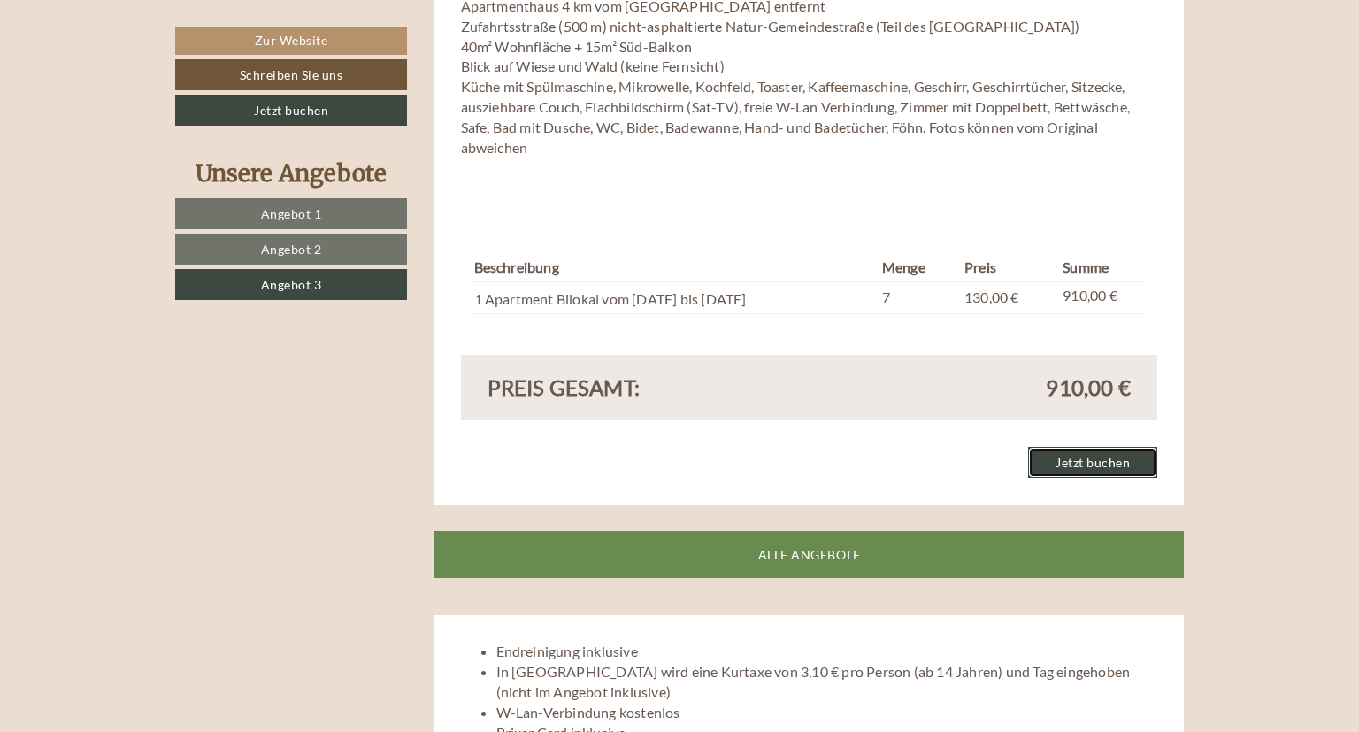
click at [1091, 460] on link "Jetzt buchen" at bounding box center [1092, 462] width 129 height 31
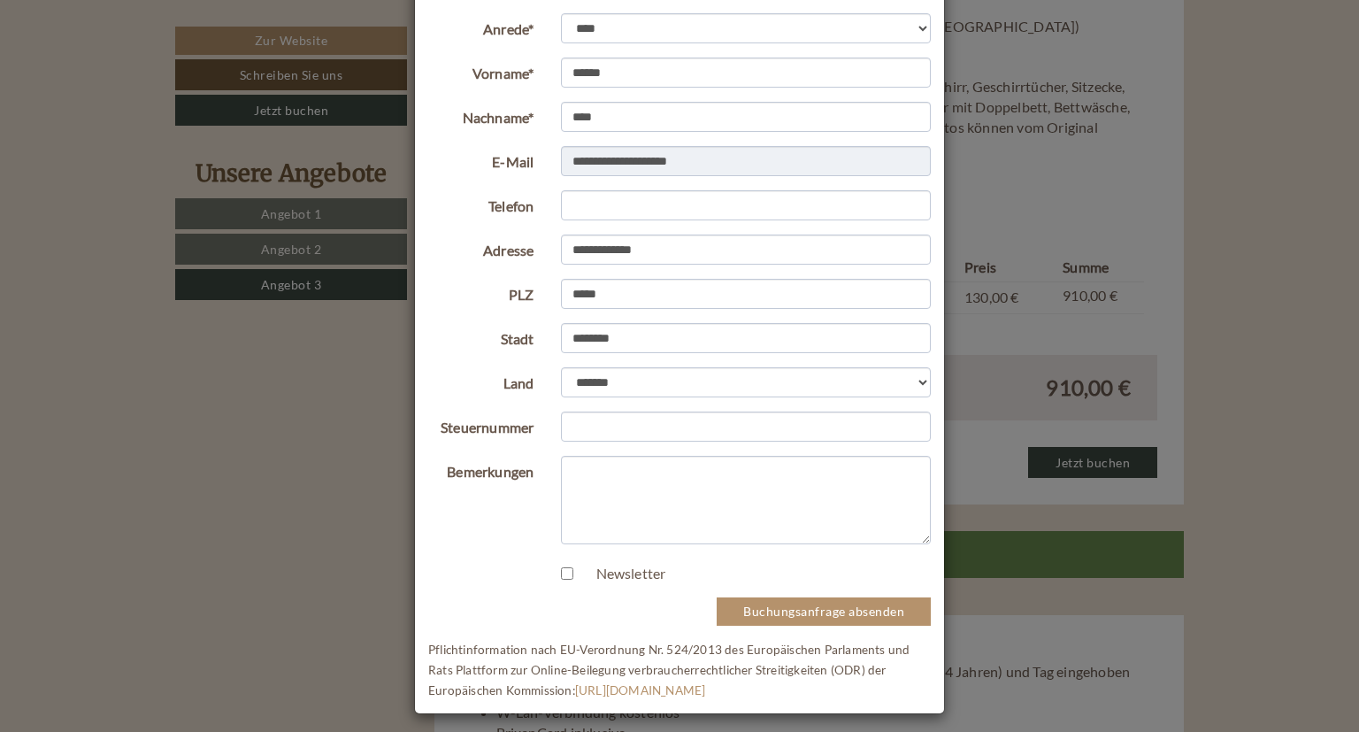
scroll to position [112, 0]
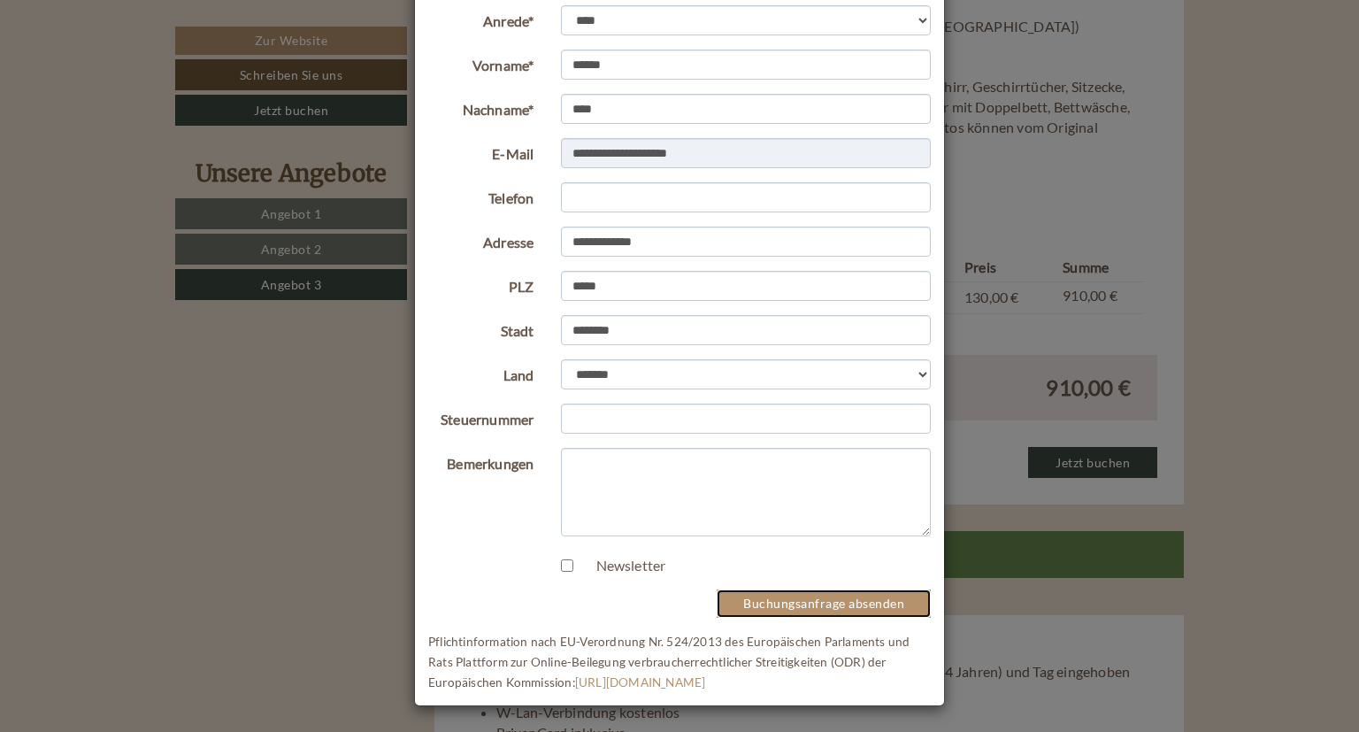
click at [798, 599] on button "Buchungsanfrage absenden" at bounding box center [824, 603] width 214 height 28
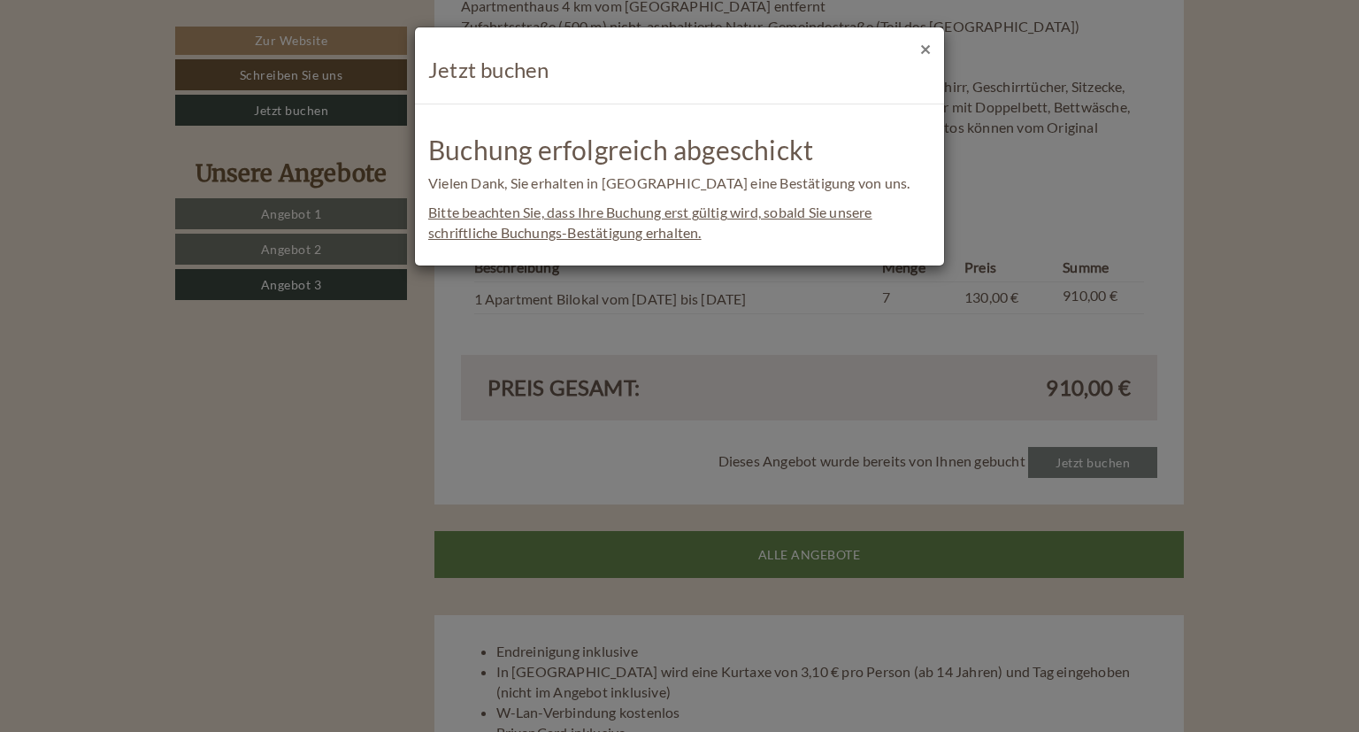
click at [925, 42] on button "×" at bounding box center [925, 48] width 11 height 19
